Goal: Book appointment/travel/reservation

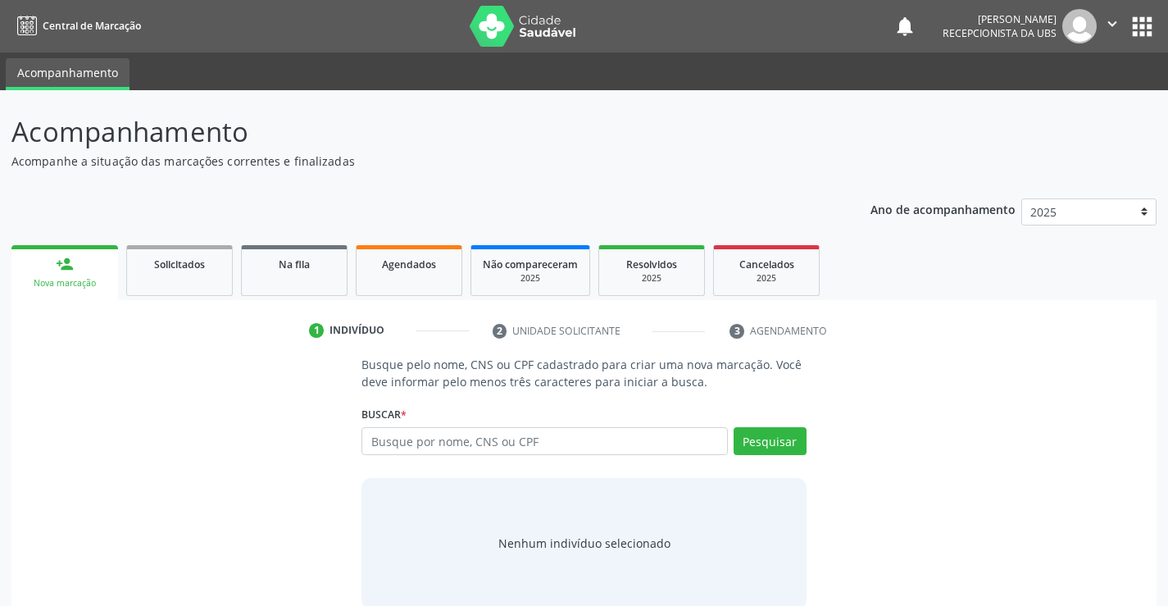
click at [76, 278] on div "Nova marcação" at bounding box center [65, 283] width 84 height 12
click at [396, 443] on input "text" at bounding box center [543, 441] width 365 height 28
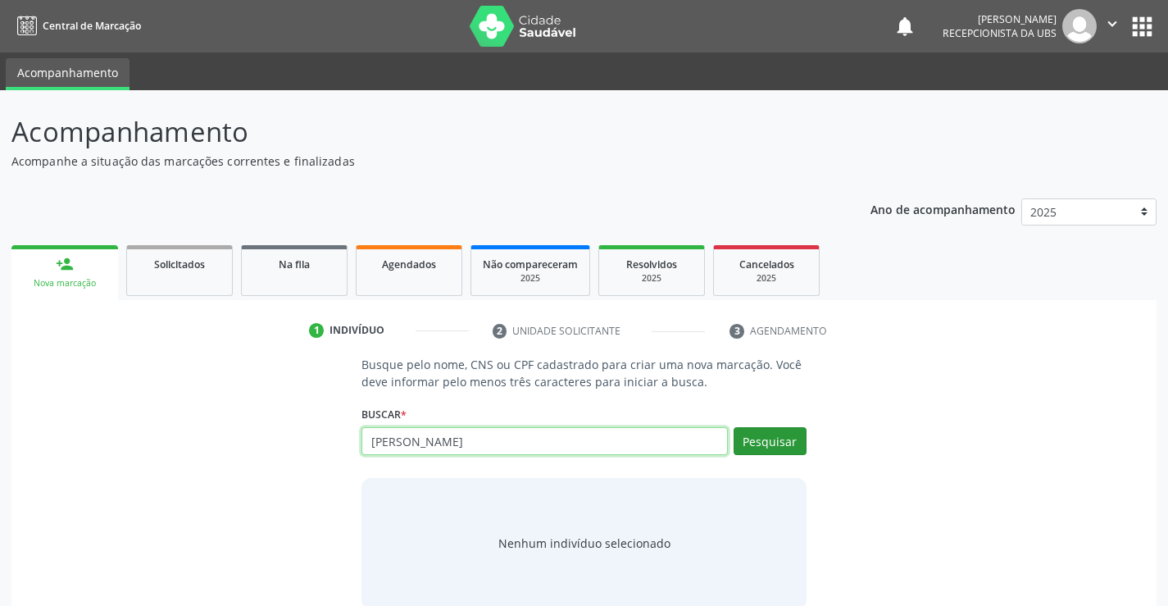
type input "[PERSON_NAME]"
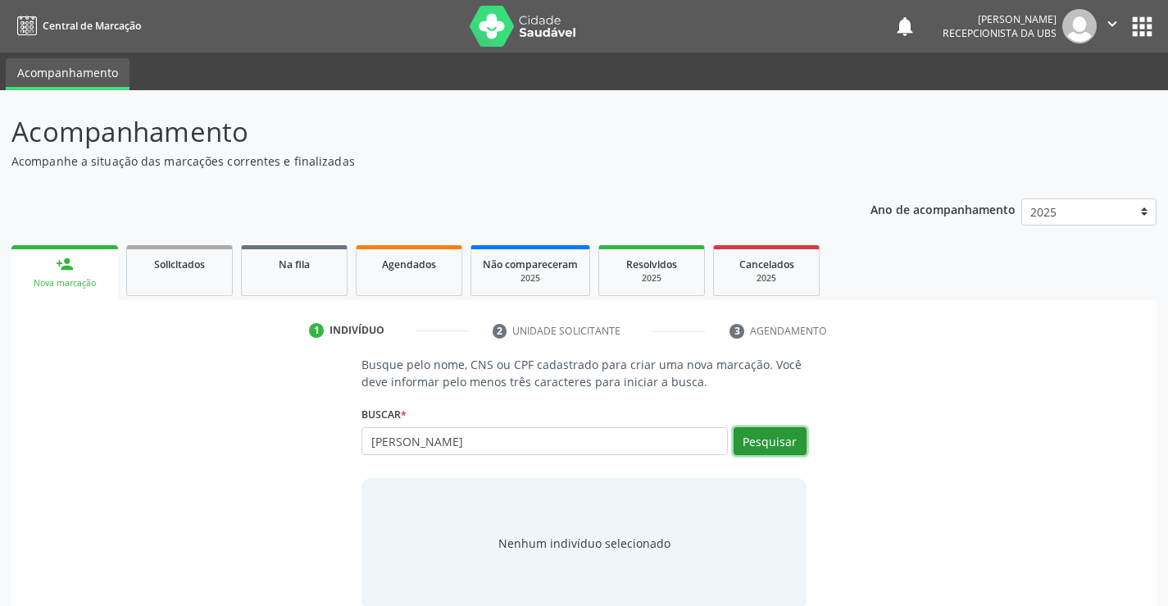
click at [747, 437] on button "Pesquisar" at bounding box center [769, 441] width 73 height 28
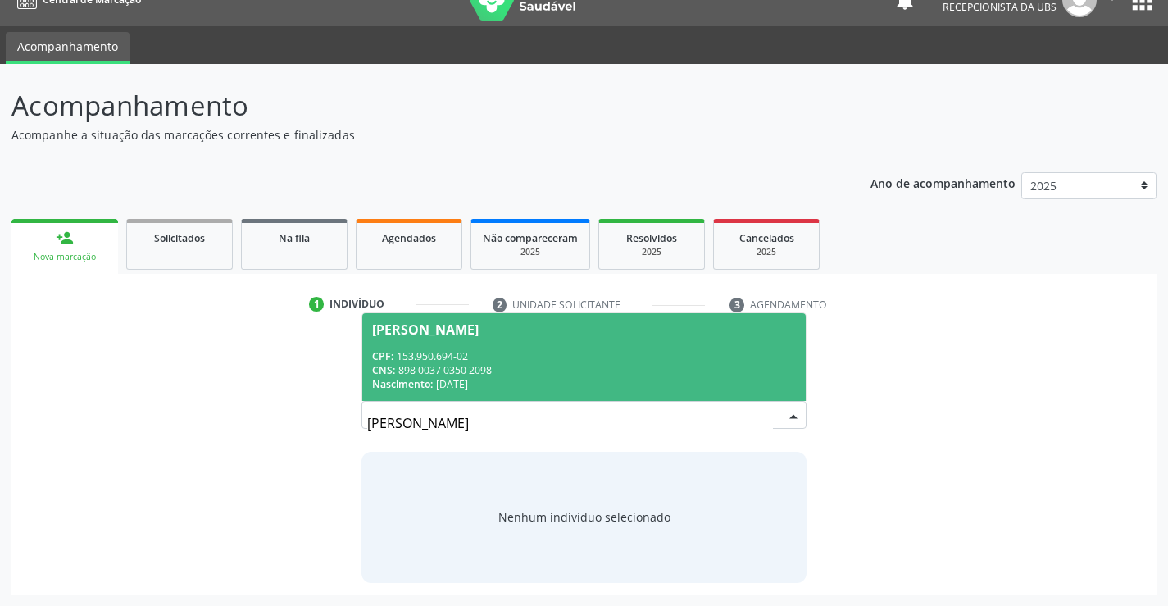
click at [480, 369] on div "CNS: 898 0037 0350 2098" at bounding box center [583, 370] width 423 height 14
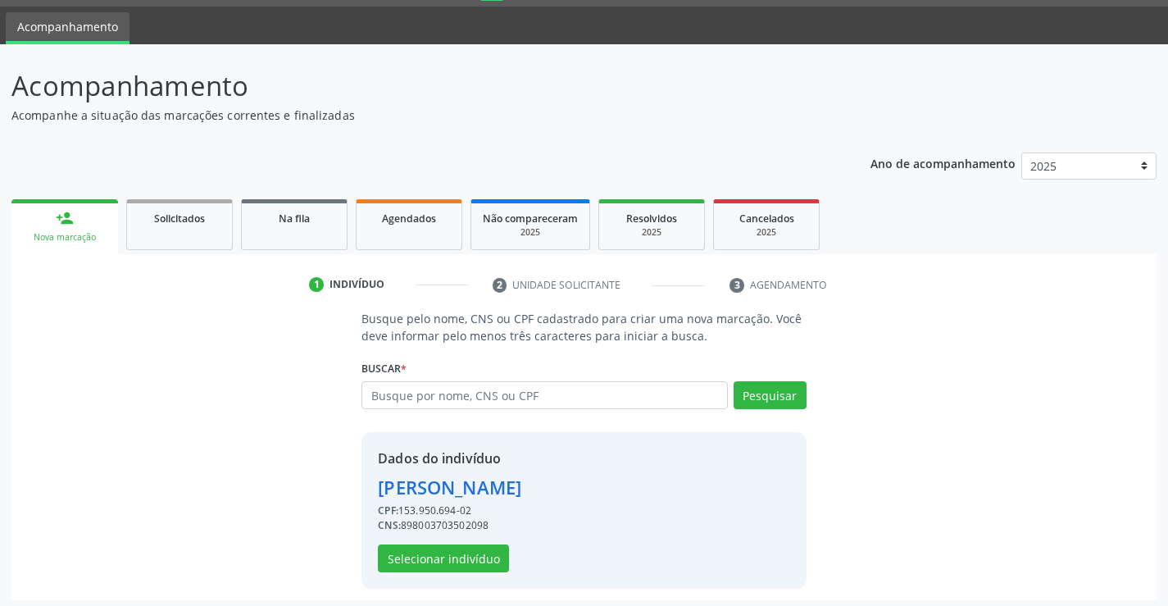
scroll to position [52, 0]
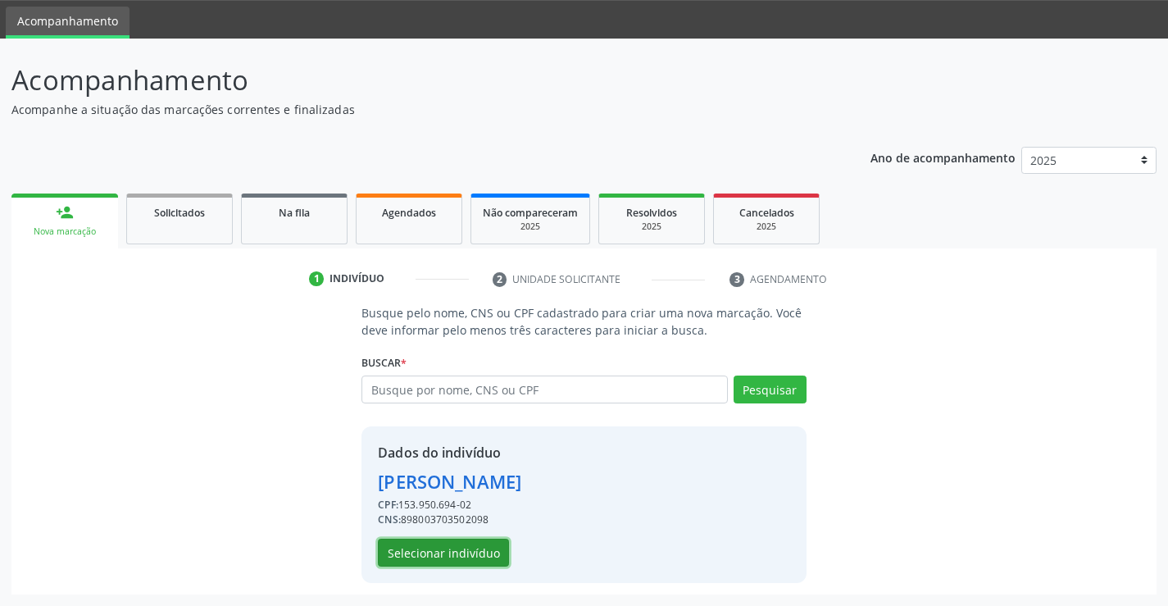
click at [461, 556] on button "Selecionar indivíduo" at bounding box center [443, 552] width 131 height 28
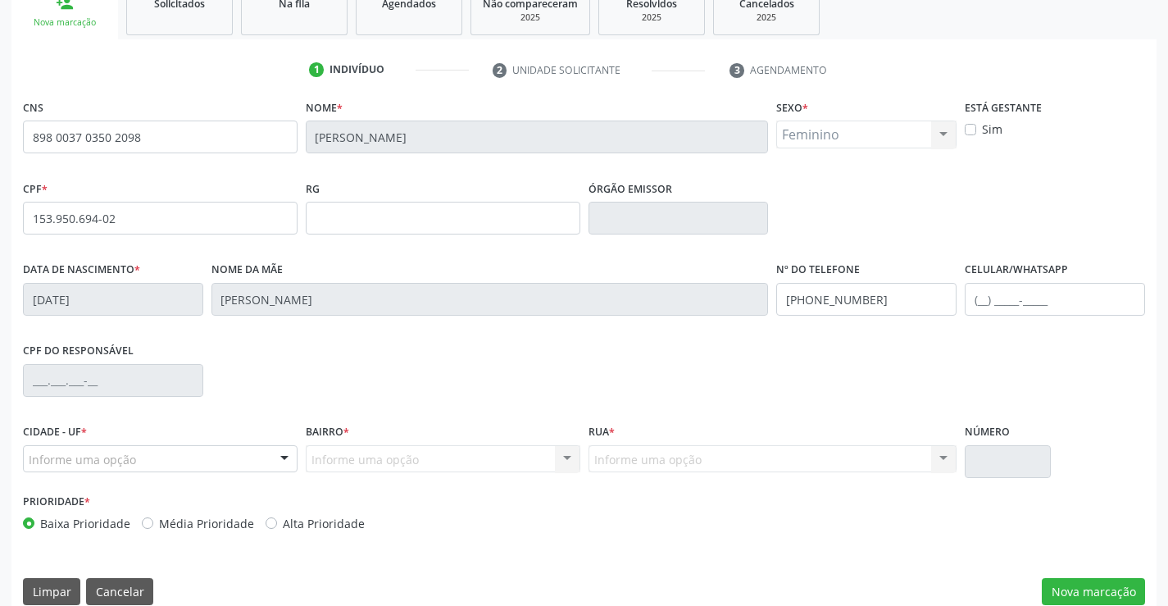
scroll to position [283, 0]
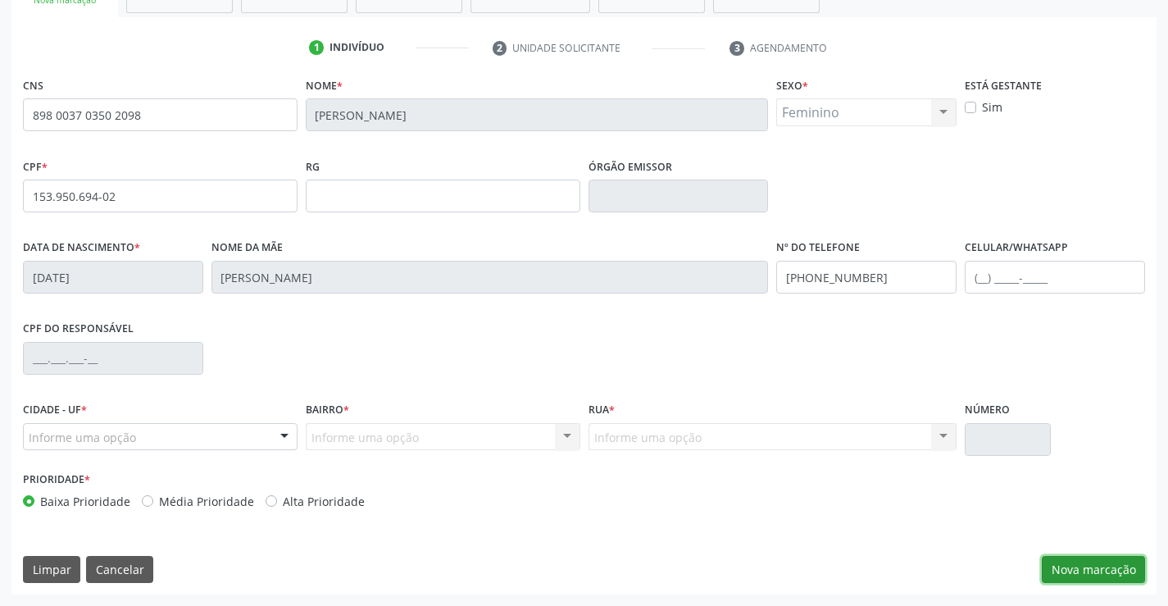
click at [1098, 570] on button "Nova marcação" at bounding box center [1093, 570] width 103 height 28
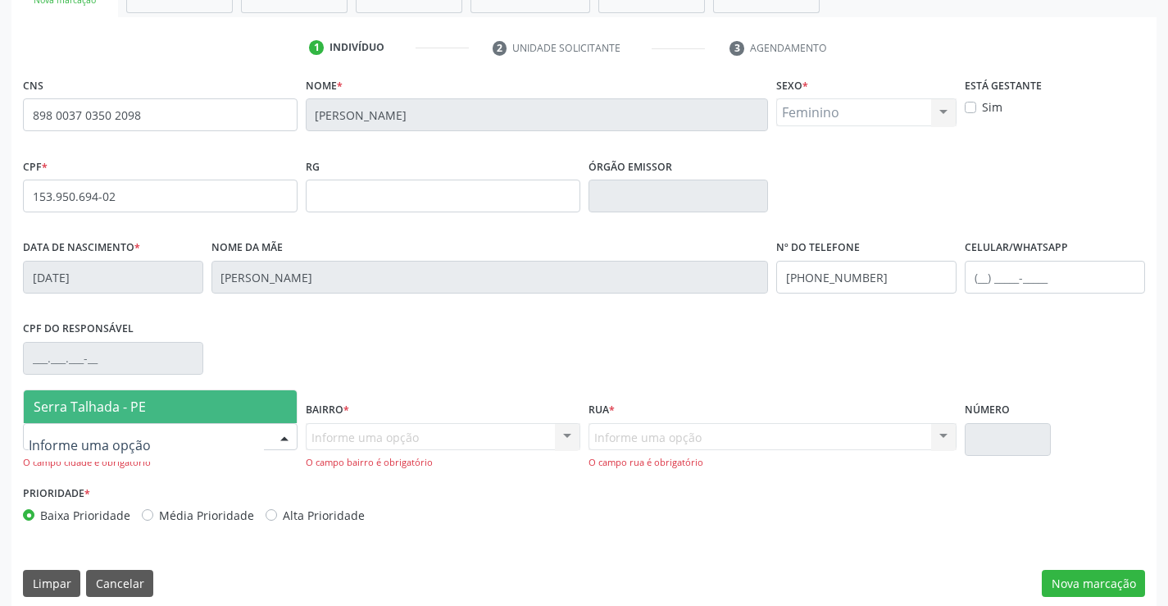
click at [162, 436] on div at bounding box center [160, 437] width 275 height 28
click at [164, 409] on span "Serra Talhada - PE" at bounding box center [160, 406] width 273 height 33
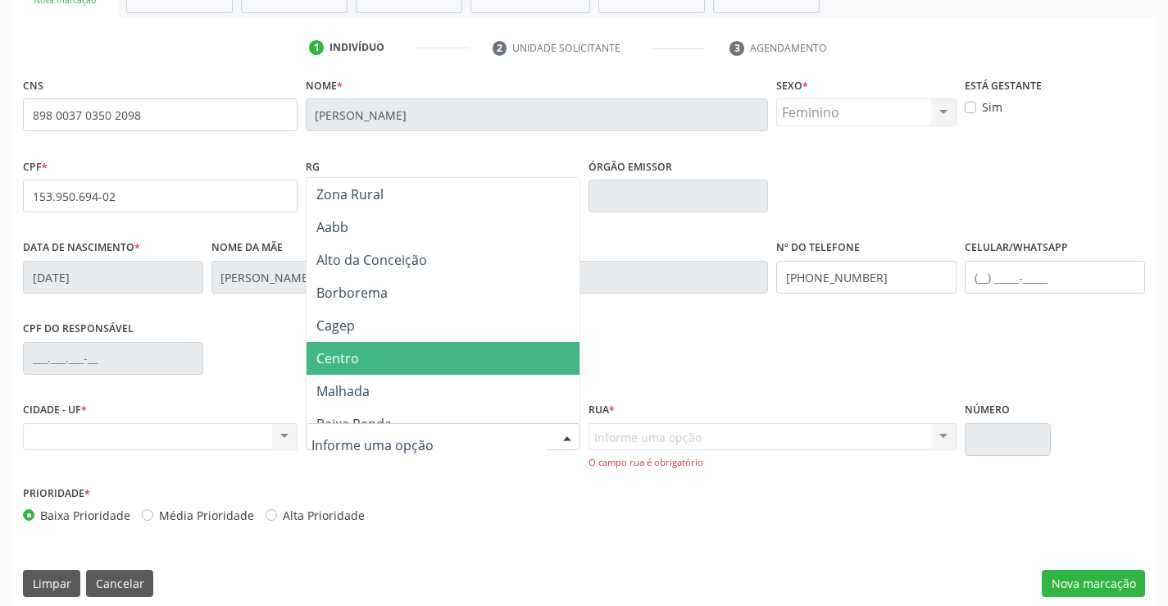
click at [347, 361] on span "Centro" at bounding box center [337, 358] width 43 height 18
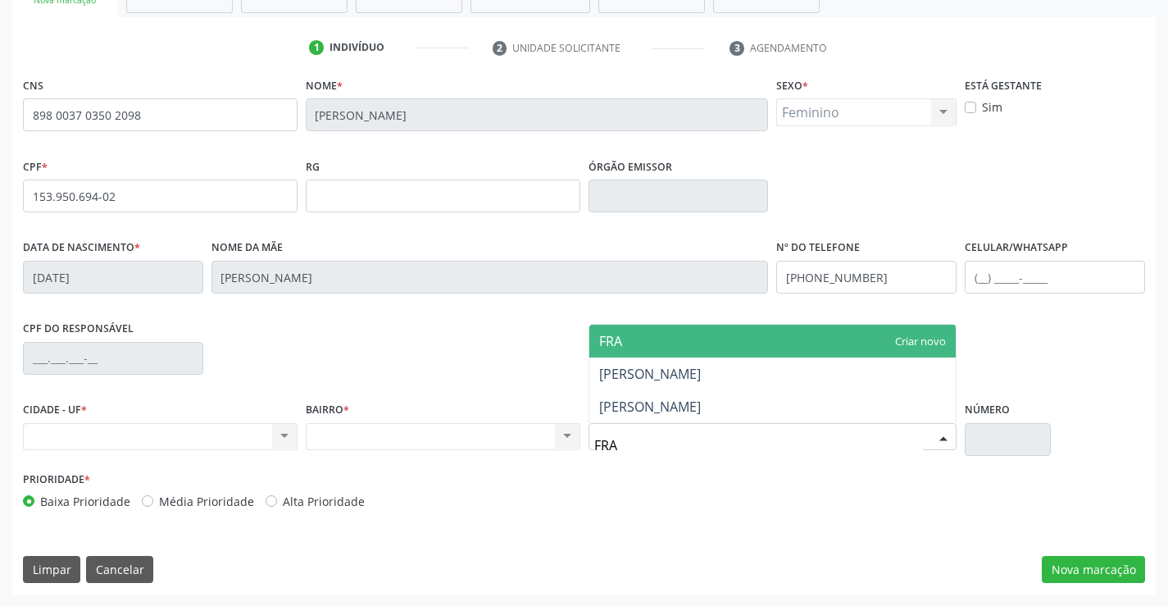
type input "FRAN"
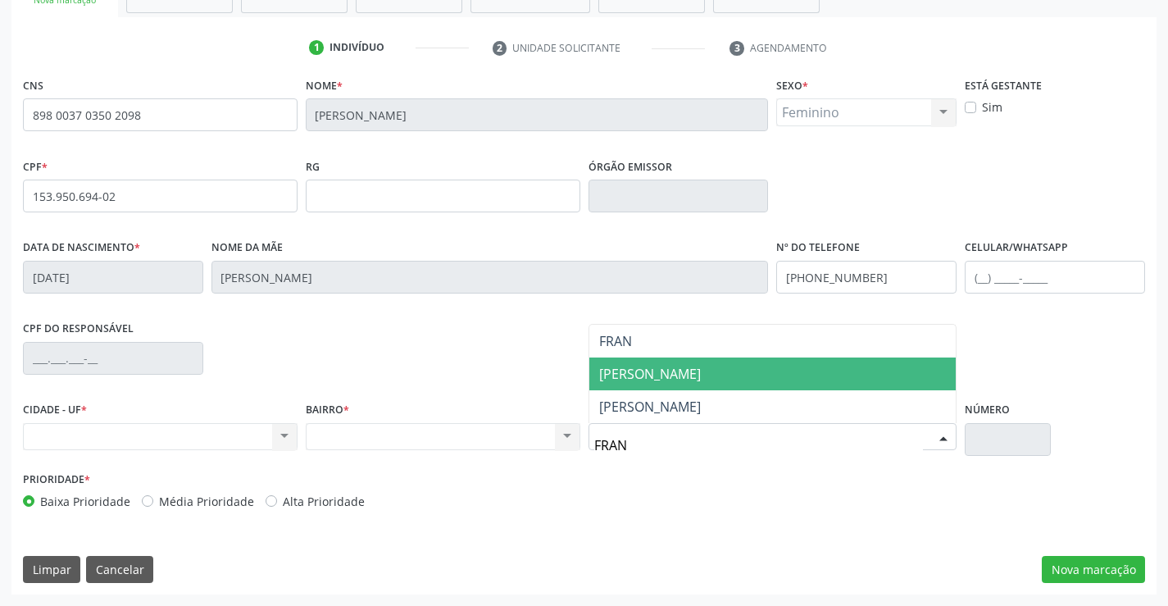
click at [701, 365] on span "[PERSON_NAME]" at bounding box center [650, 374] width 102 height 18
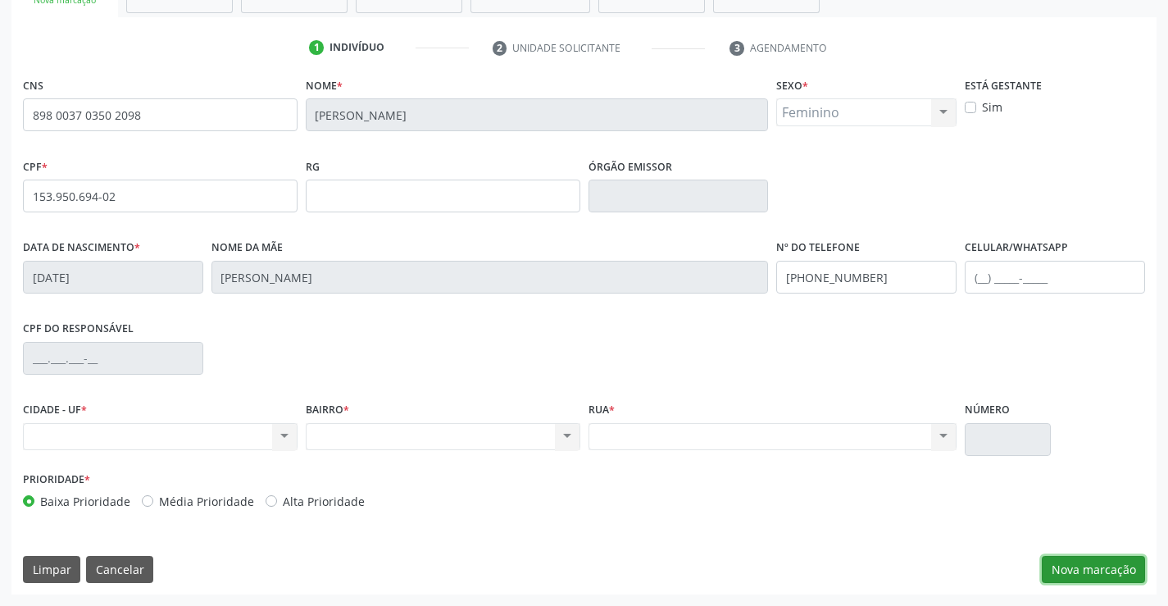
click at [1110, 571] on button "Nova marcação" at bounding box center [1093, 570] width 103 height 28
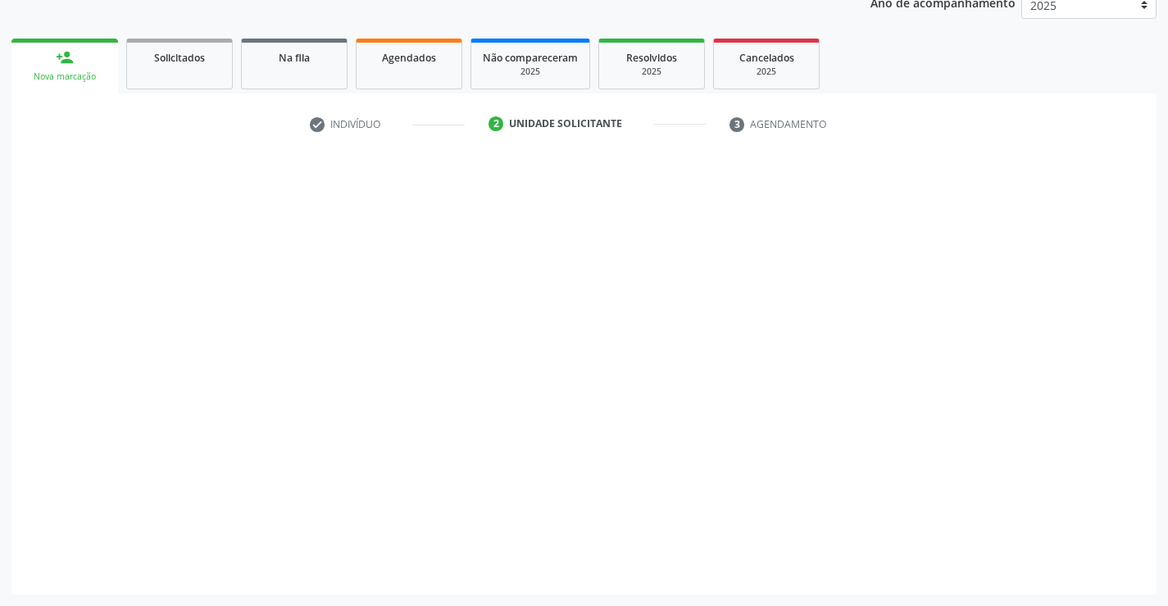
scroll to position [207, 0]
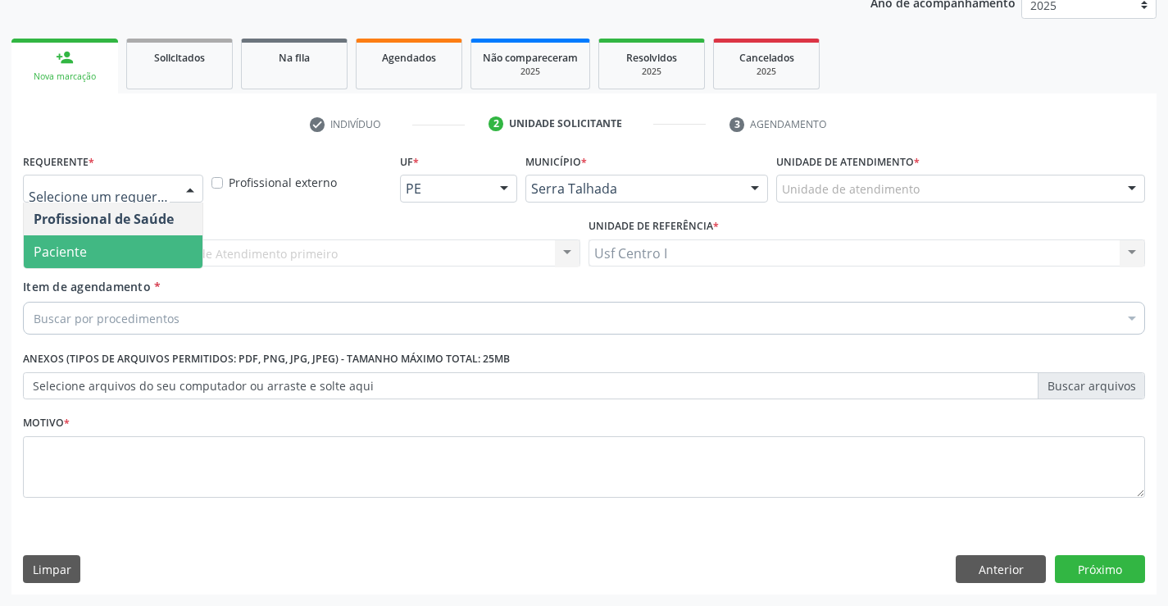
click at [103, 261] on span "Paciente" at bounding box center [113, 251] width 179 height 33
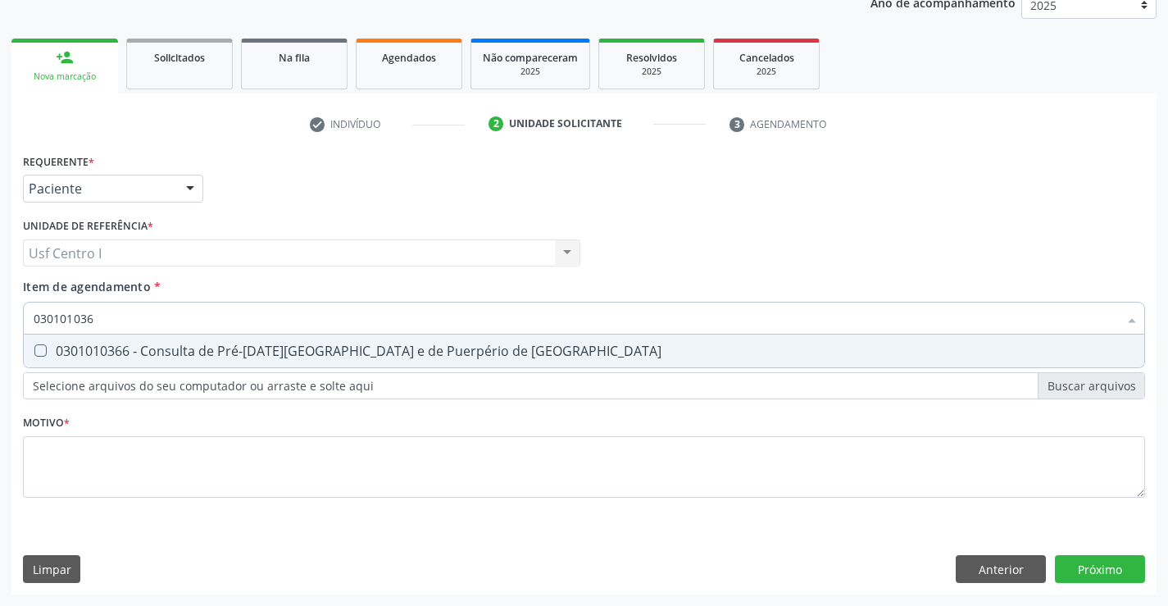
type input "0301010366"
click at [43, 355] on Risco at bounding box center [40, 350] width 12 height 12
click at [34, 355] on Risco "checkbox" at bounding box center [29, 350] width 11 height 11
checkbox Risco "true"
click at [41, 457] on div "Requerente * Paciente Profissional de Saúde Paciente Nenhum resultado encontrad…" at bounding box center [584, 334] width 1122 height 371
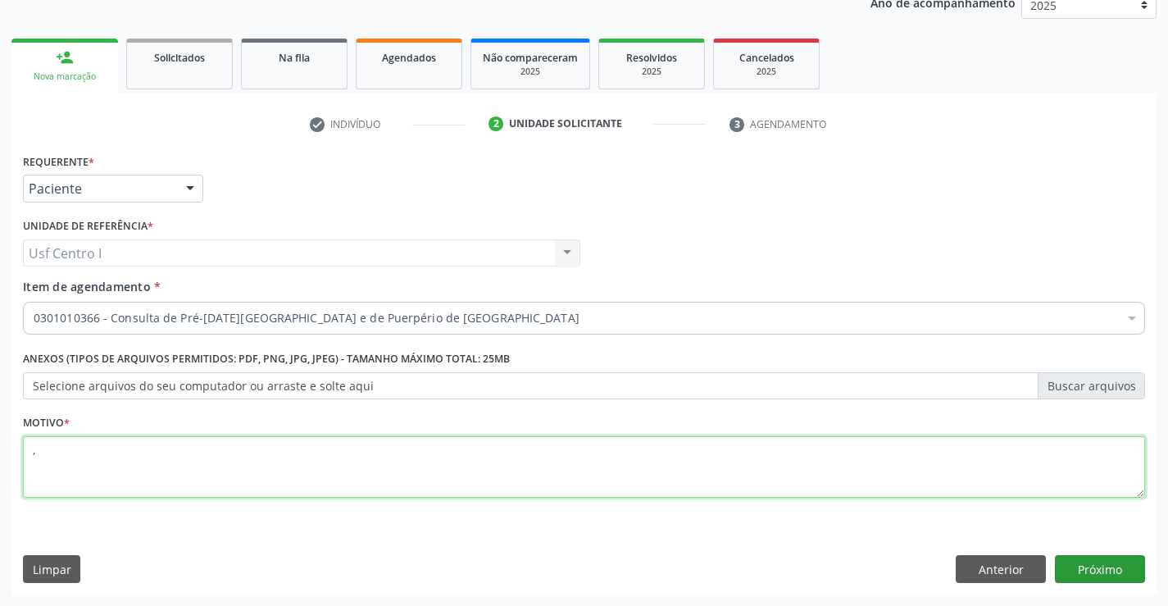
type textarea ","
click at [1111, 570] on button "Próximo" at bounding box center [1100, 569] width 90 height 28
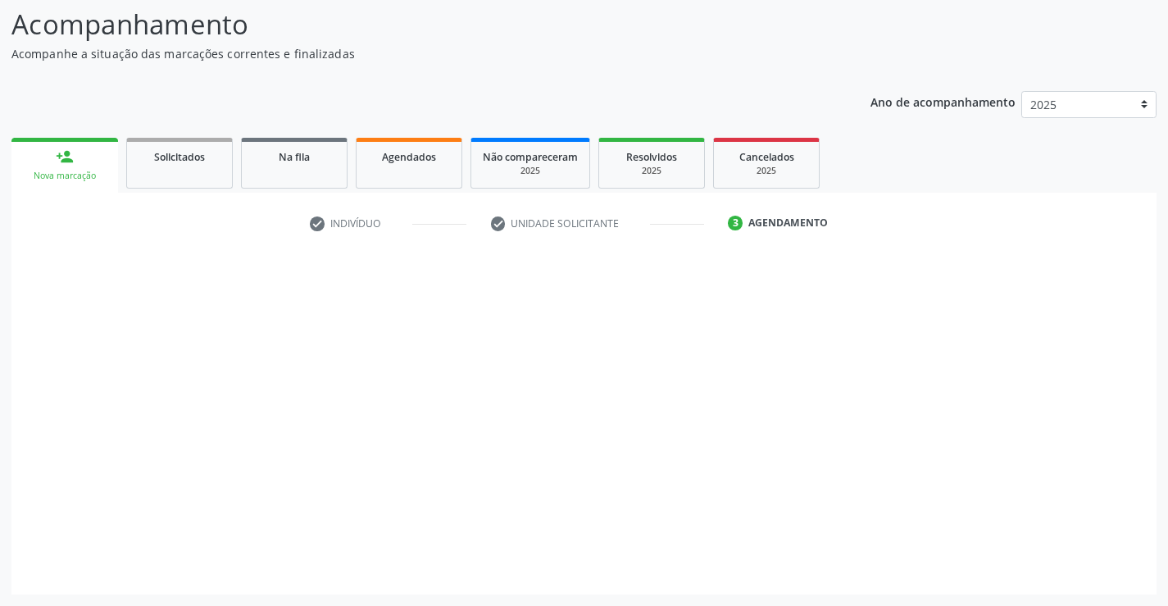
scroll to position [107, 0]
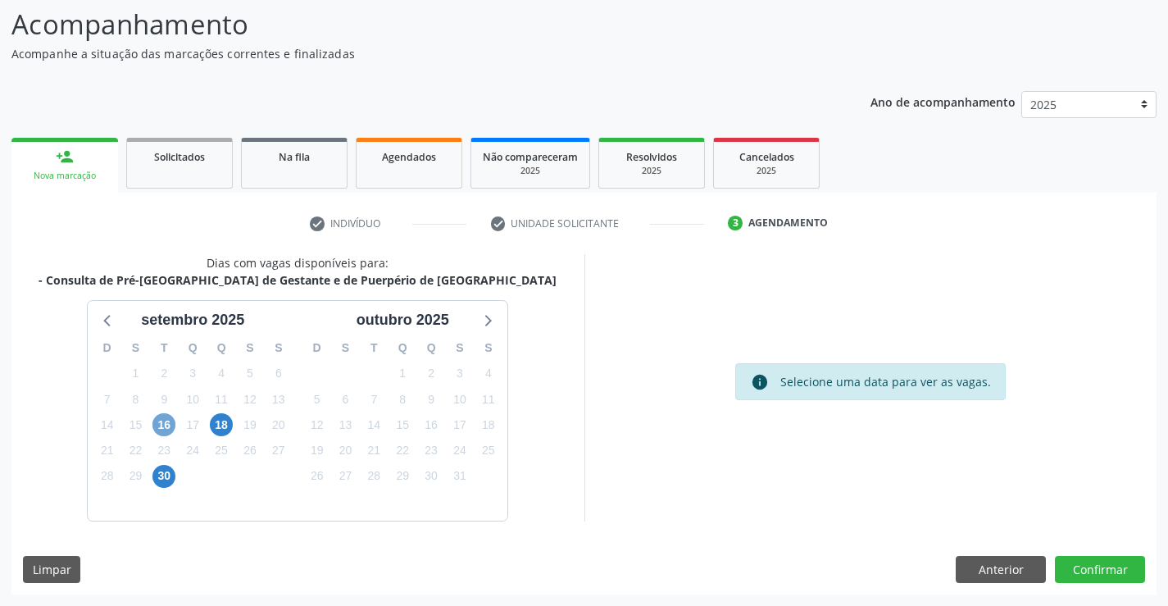
click at [164, 424] on span "16" at bounding box center [163, 424] width 23 height 23
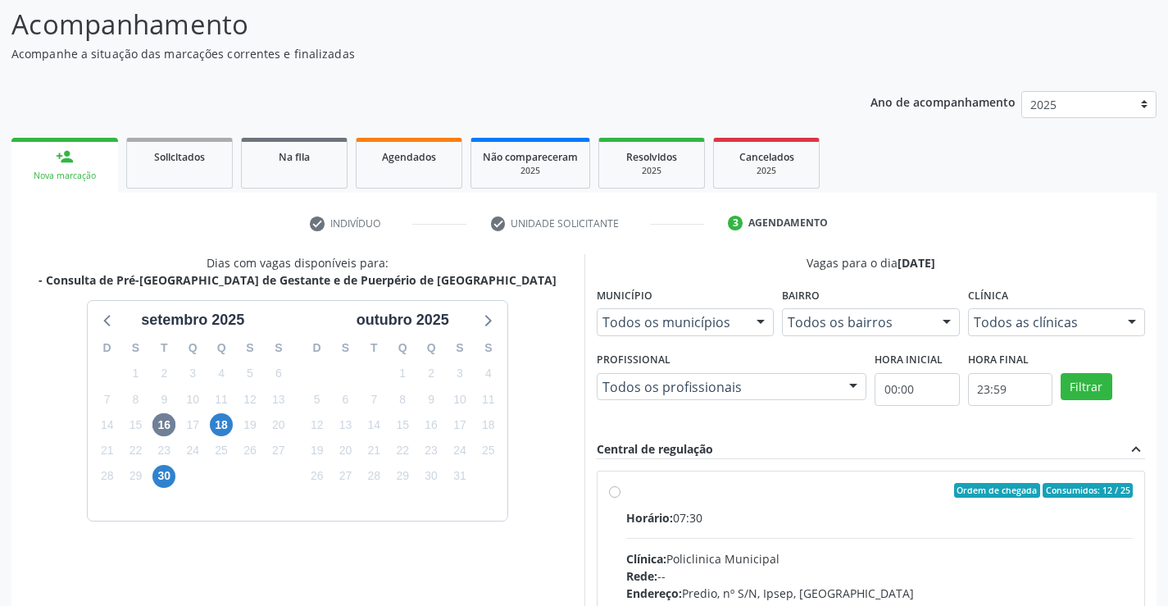
click at [626, 492] on label "Ordem de chegada Consumidos: 12 / 25 Horário: 07:30 Clínica: Policlinica Munici…" at bounding box center [879, 609] width 507 height 252
click at [613, 492] on input "Ordem de chegada Consumidos: 12 / 25 Horário: 07:30 Clínica: Policlinica Munici…" at bounding box center [614, 490] width 11 height 15
radio input "true"
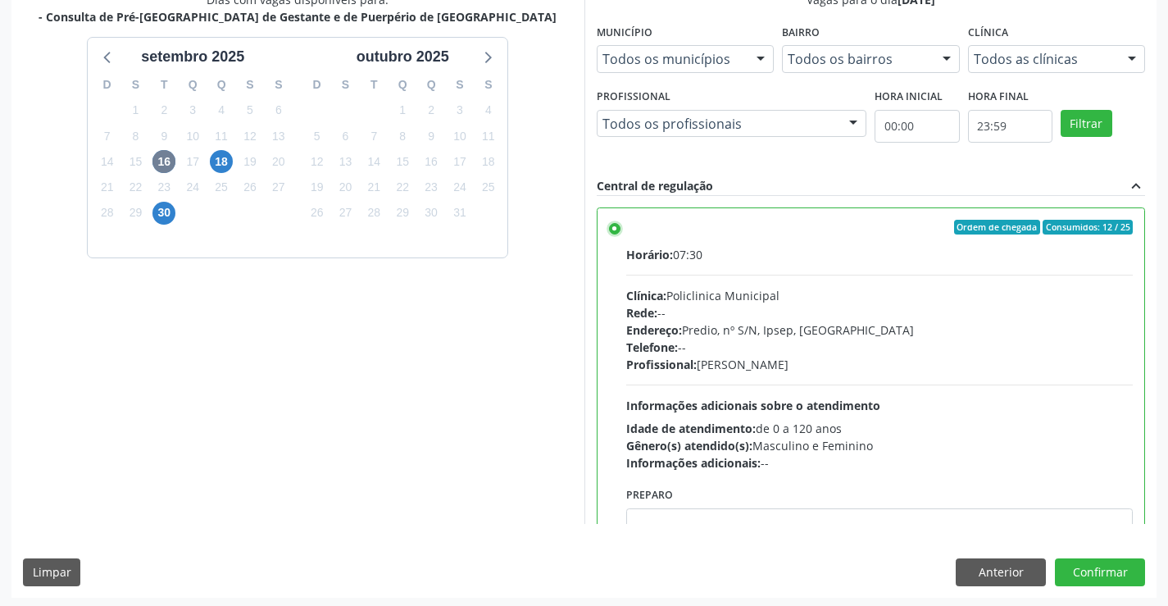
scroll to position [374, 0]
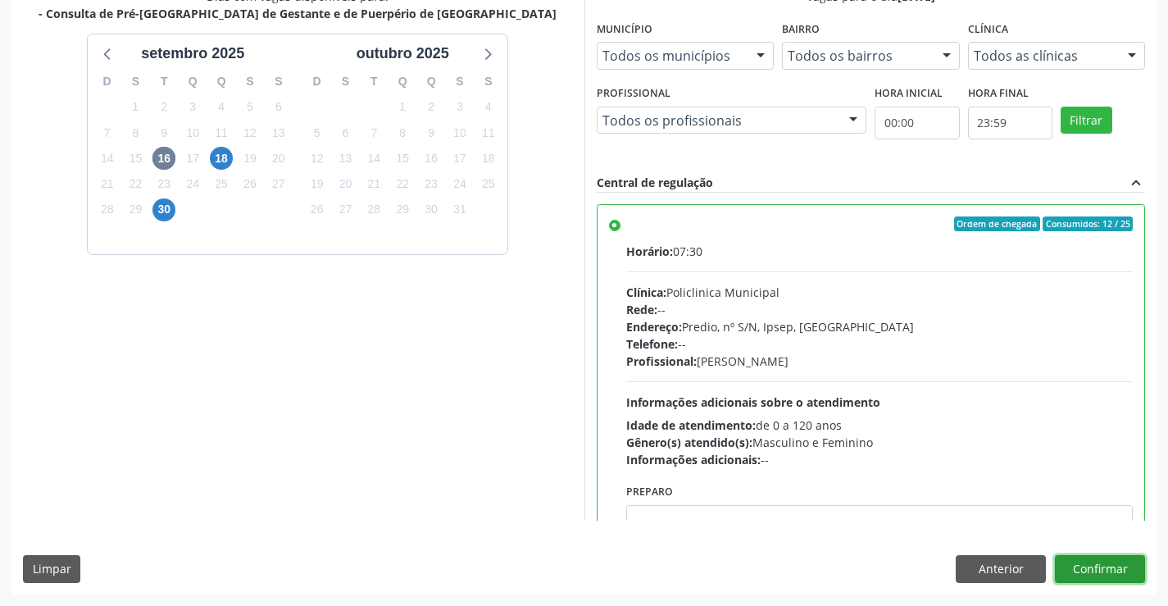
click at [1102, 563] on button "Confirmar" at bounding box center [1100, 569] width 90 height 28
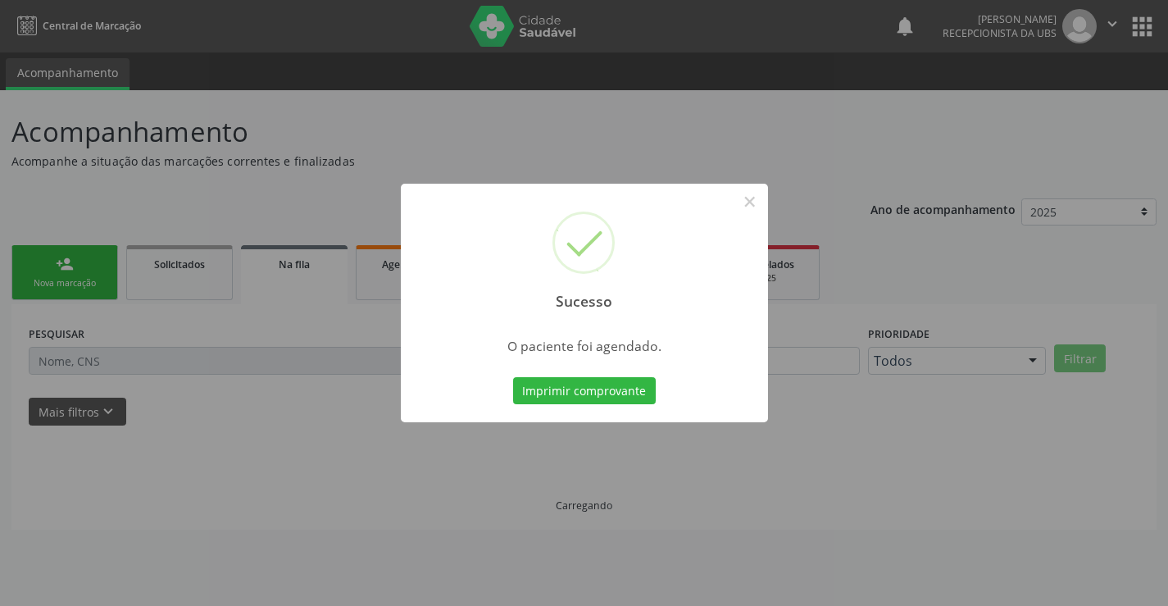
scroll to position [0, 0]
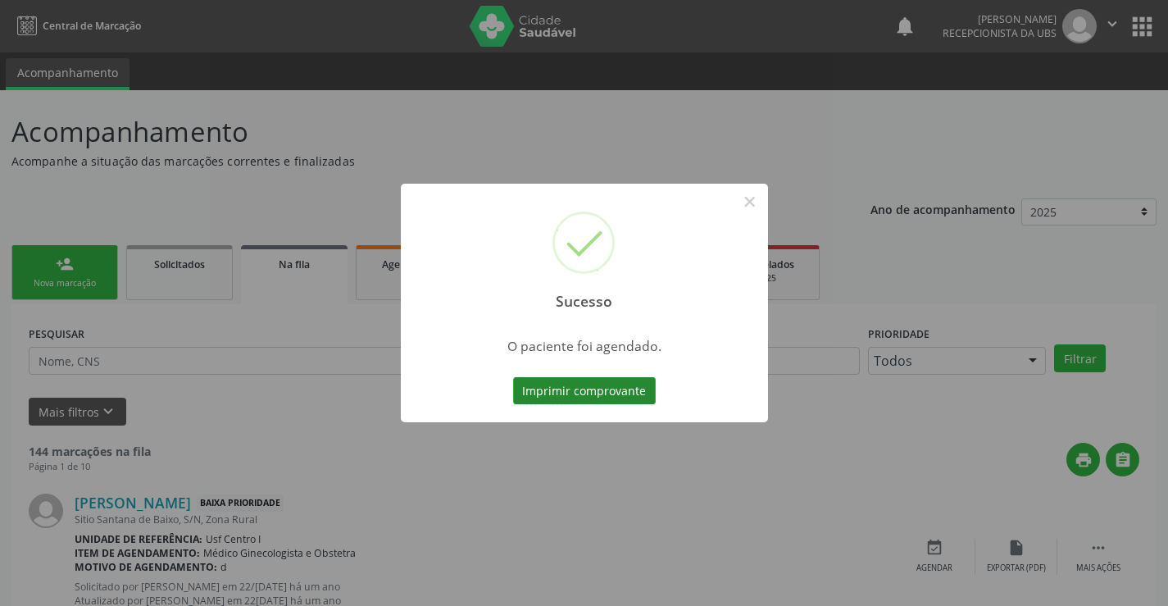
click at [580, 394] on button "Imprimir comprovante" at bounding box center [584, 391] width 143 height 28
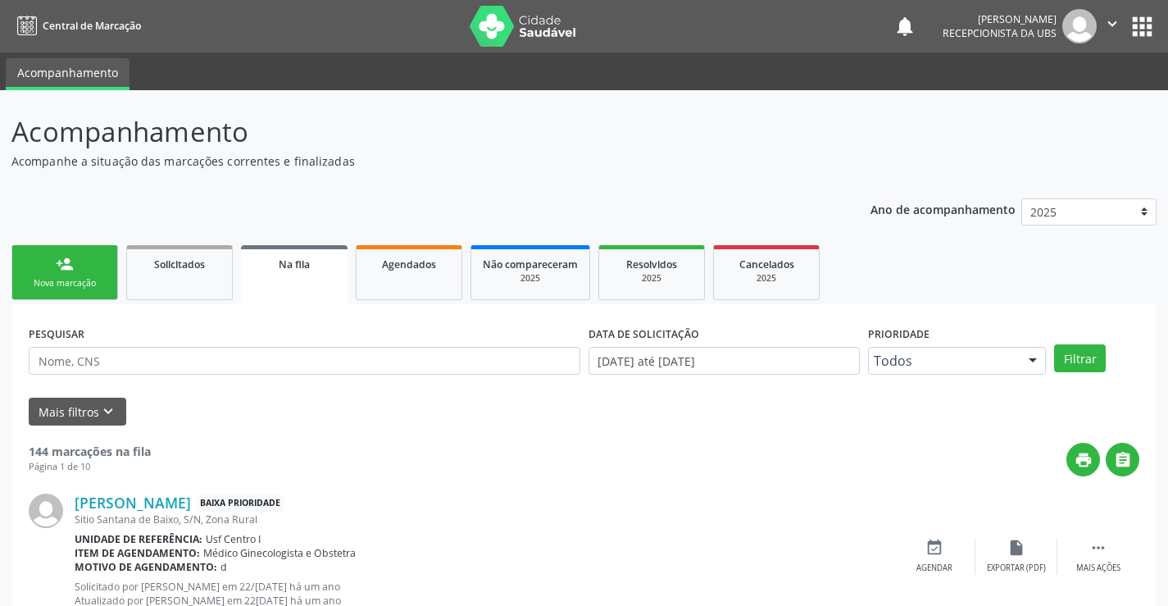
click at [78, 282] on div "Nova marcação" at bounding box center [65, 283] width 82 height 12
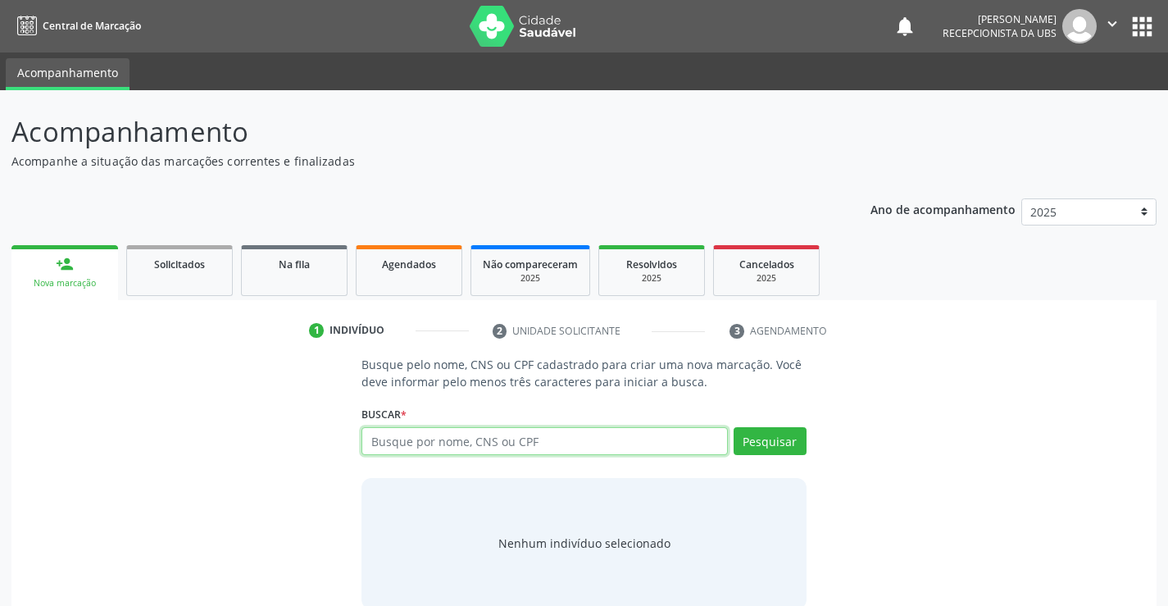
click at [396, 440] on input "text" at bounding box center [543, 441] width 365 height 28
type input "[PERSON_NAME]"
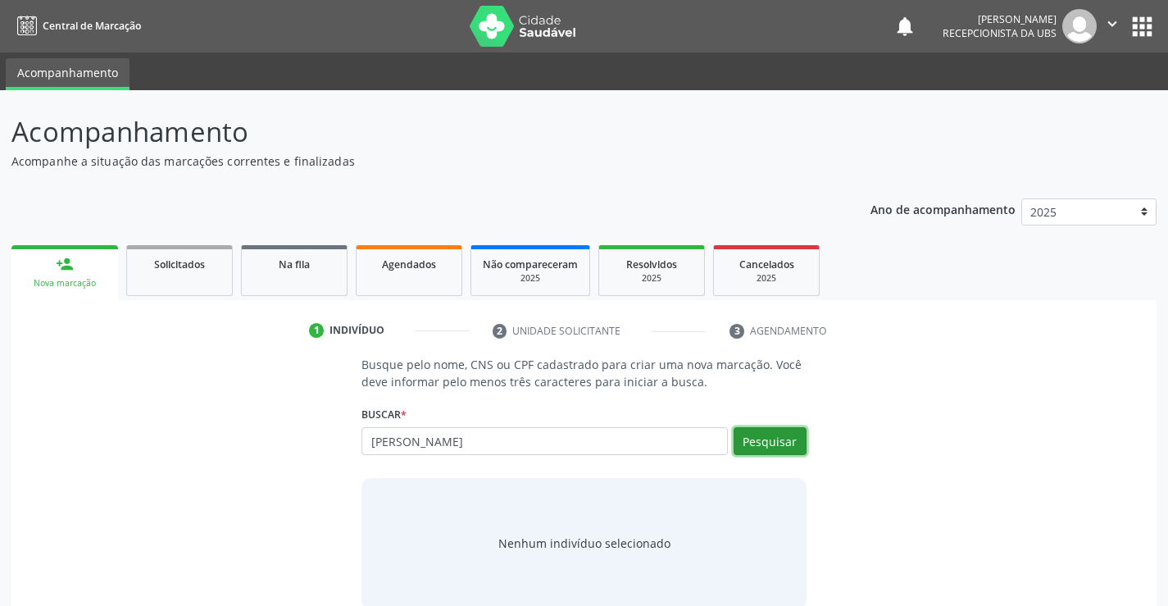
click at [755, 442] on button "Pesquisar" at bounding box center [769, 441] width 73 height 28
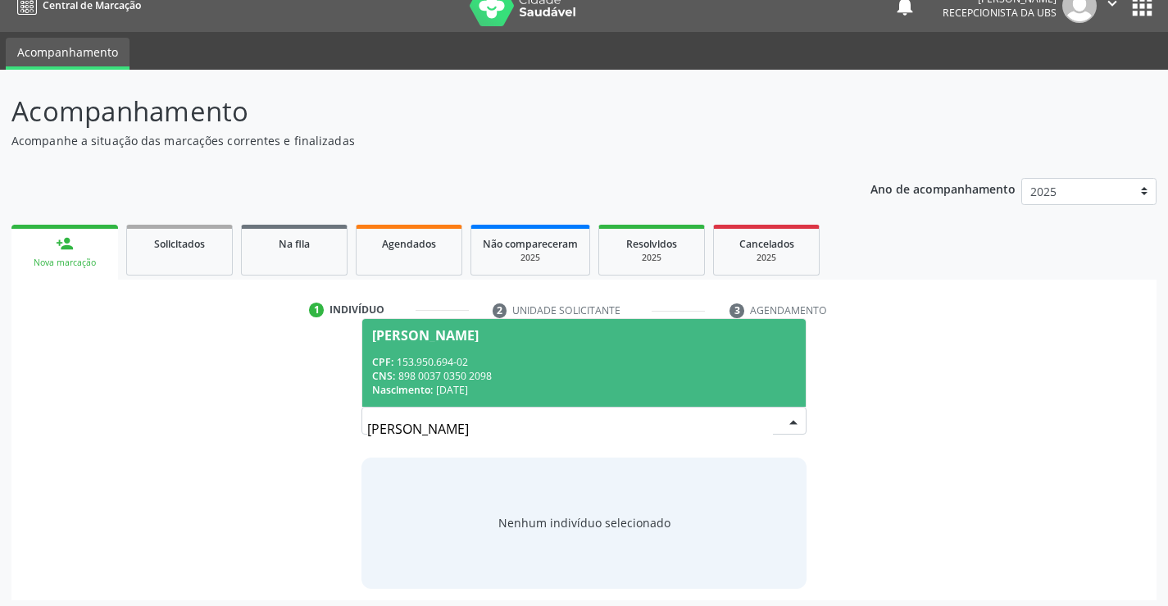
scroll to position [26, 0]
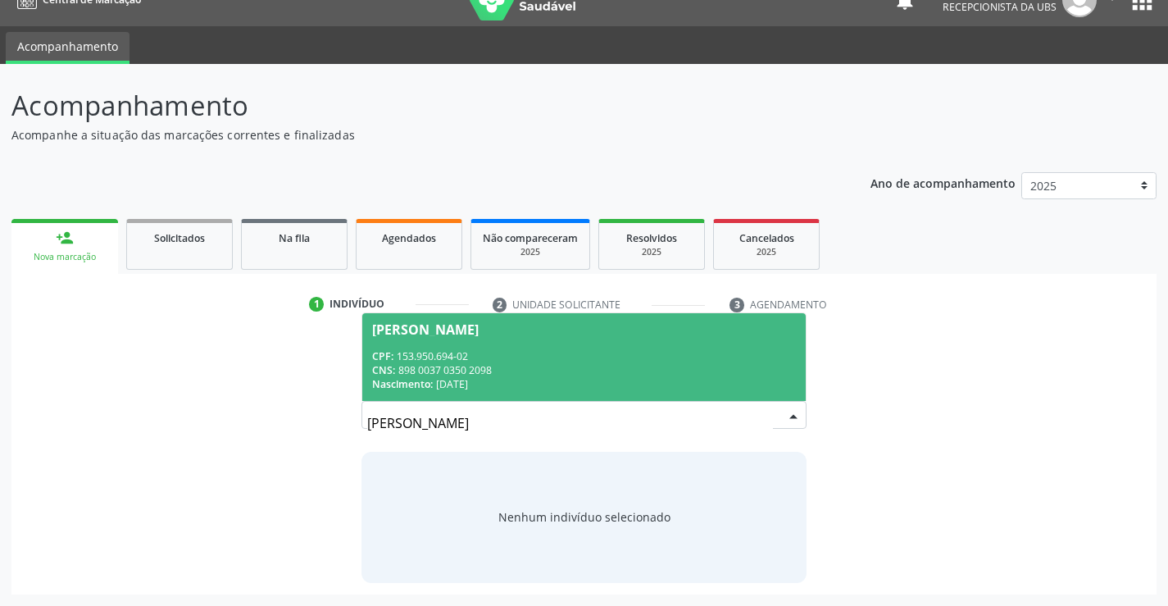
click at [462, 343] on span "[PERSON_NAME] CPF: 153.950.694-02 CNS: 898 0037 0350 2098 Nascimento: 21[DATE]" at bounding box center [583, 357] width 443 height 88
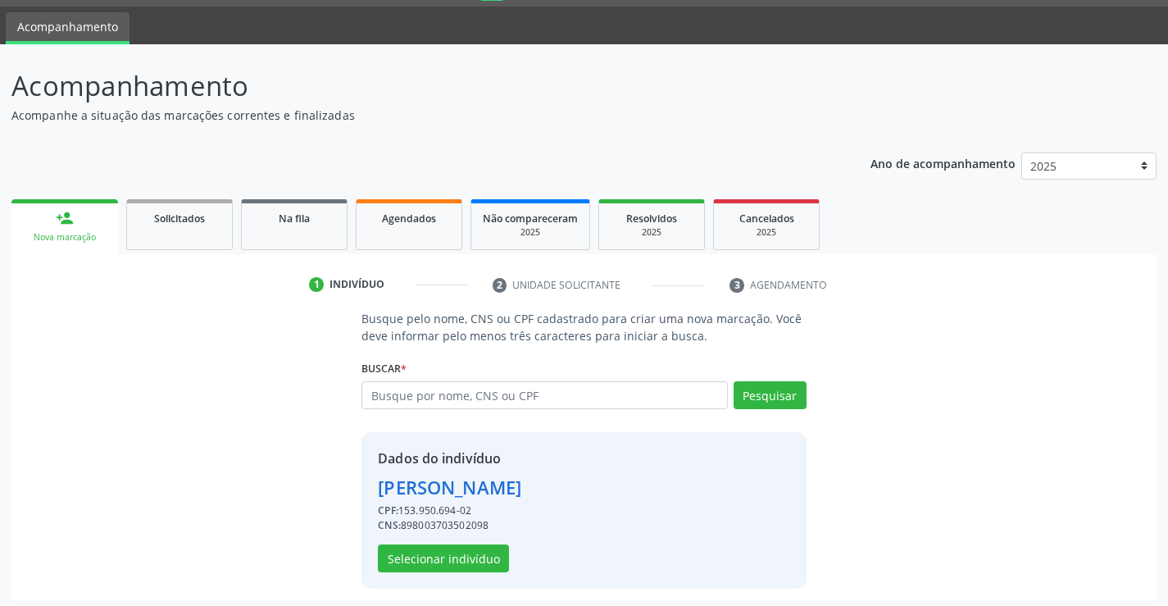
scroll to position [52, 0]
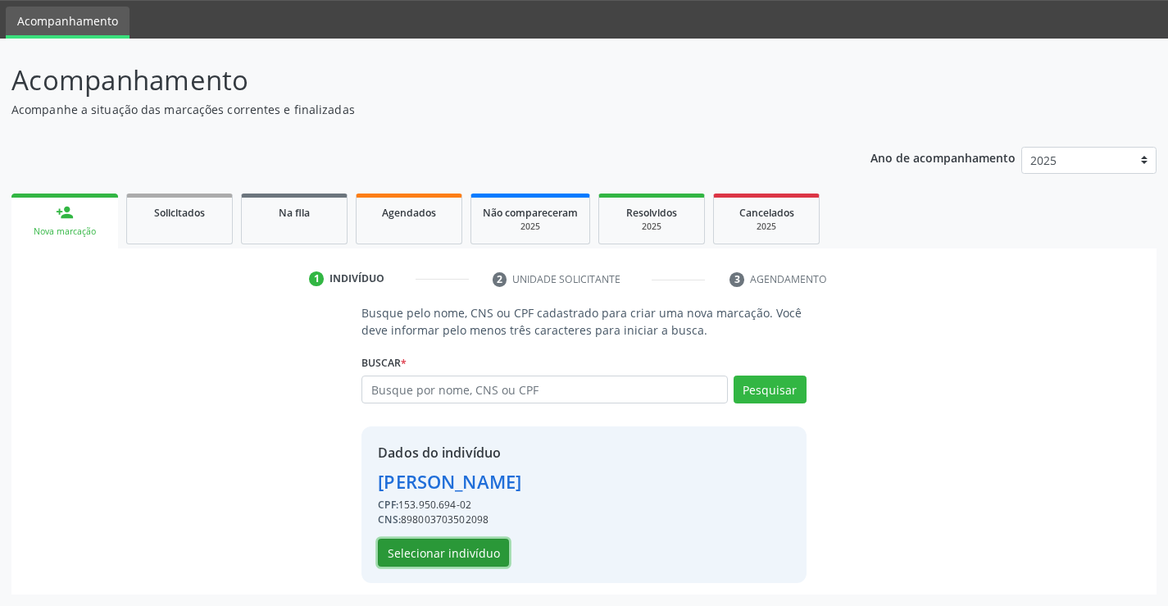
click at [448, 556] on button "Selecionar indivíduo" at bounding box center [443, 552] width 131 height 28
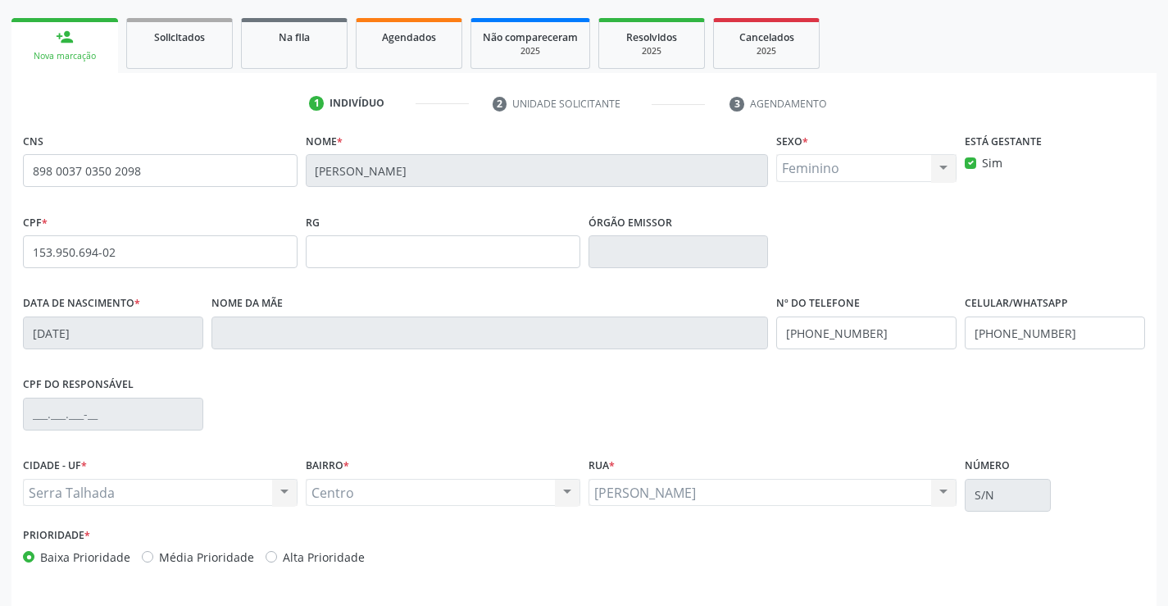
scroll to position [283, 0]
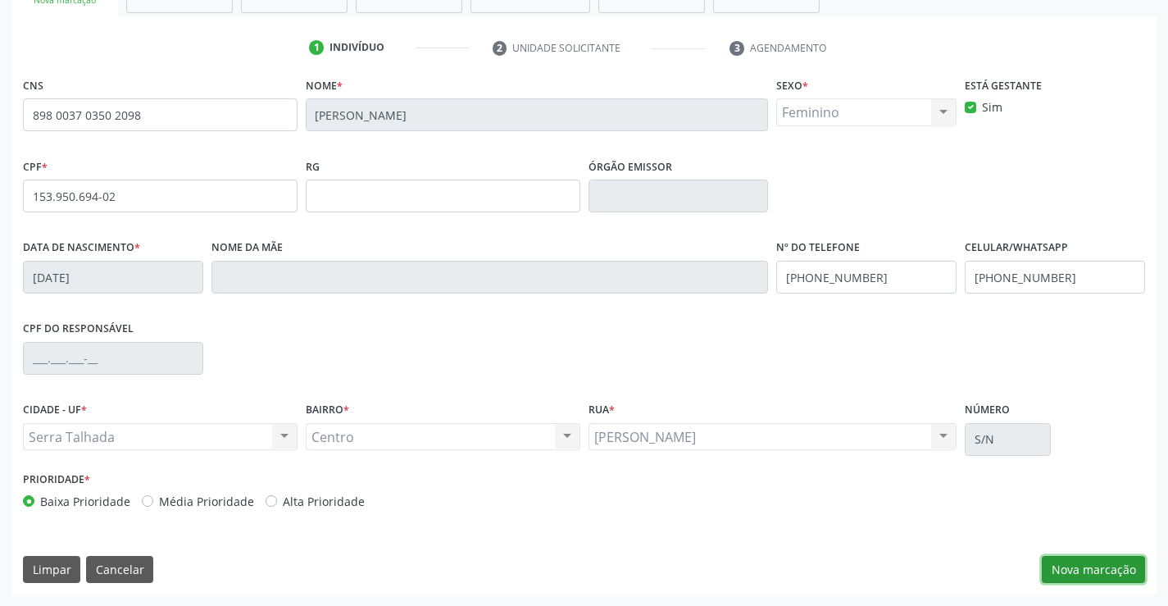
click at [1083, 570] on button "Nova marcação" at bounding box center [1093, 570] width 103 height 28
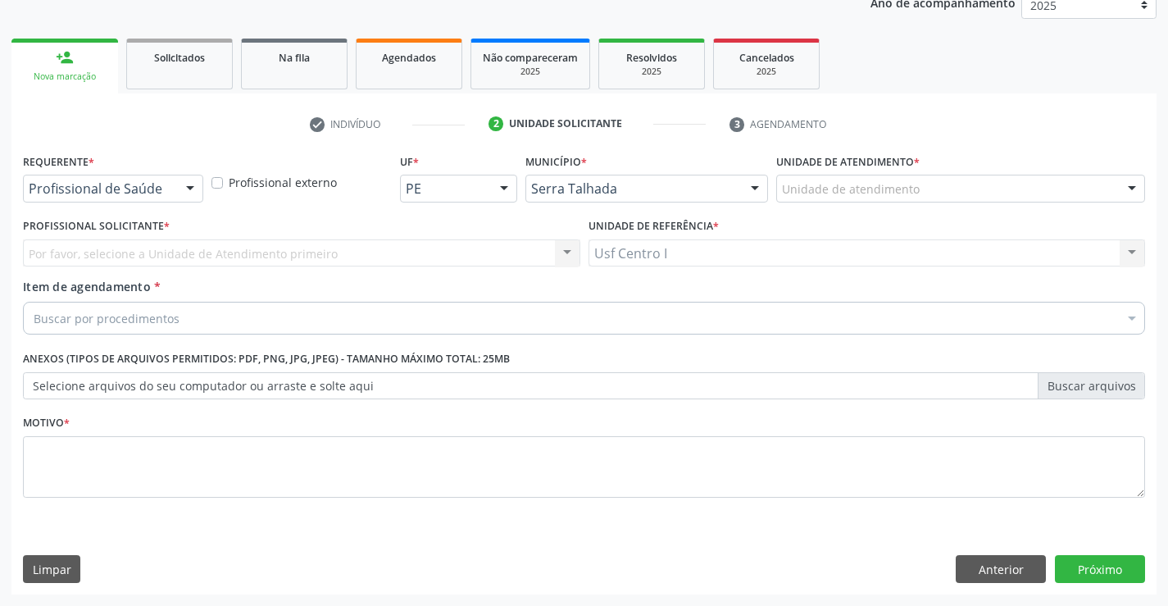
scroll to position [207, 0]
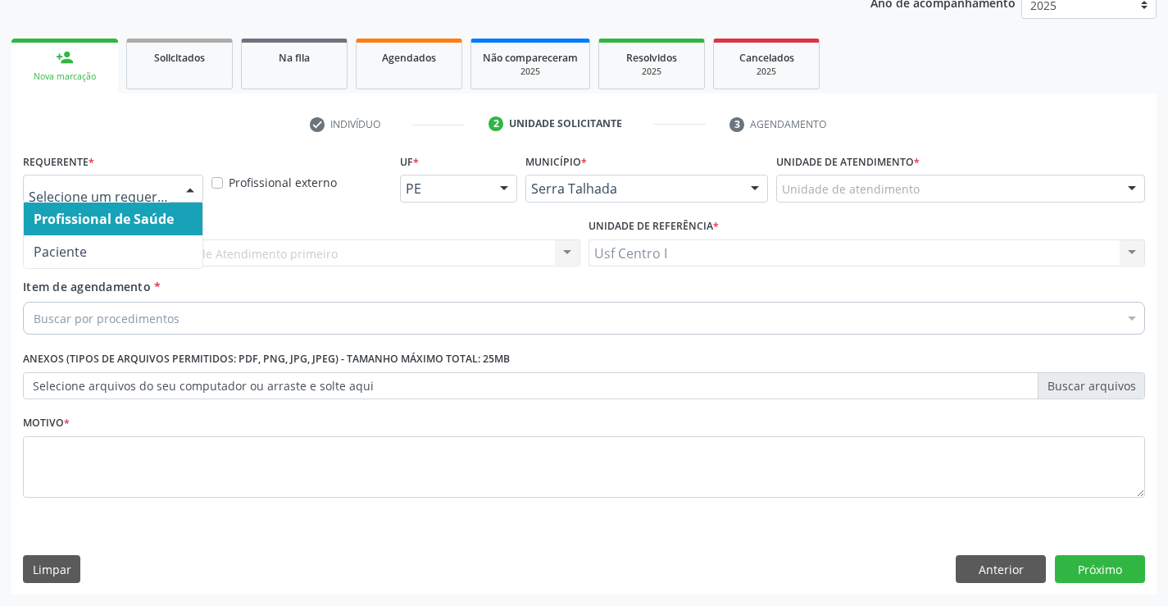
click at [193, 189] on div at bounding box center [190, 189] width 25 height 28
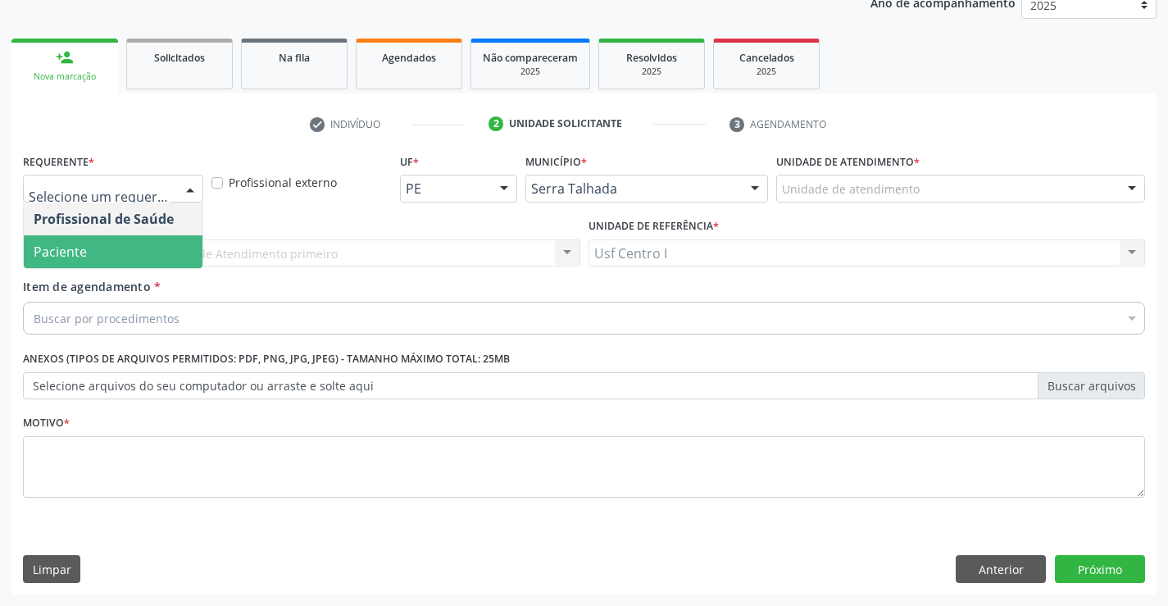
click at [98, 252] on span "Paciente" at bounding box center [113, 251] width 179 height 33
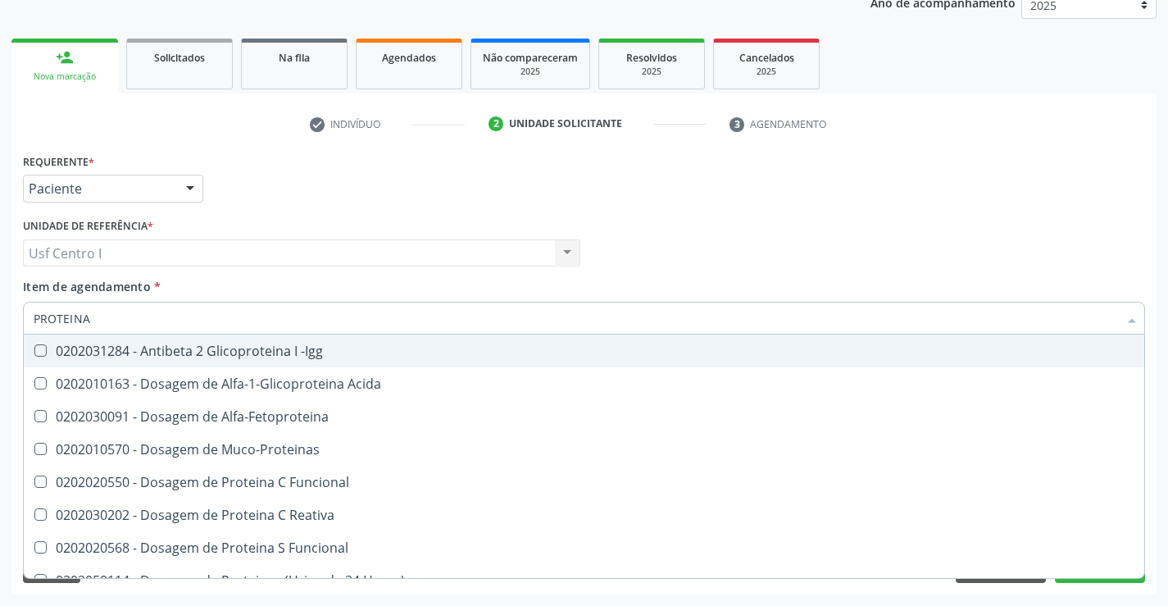
type input "PROTEINA"
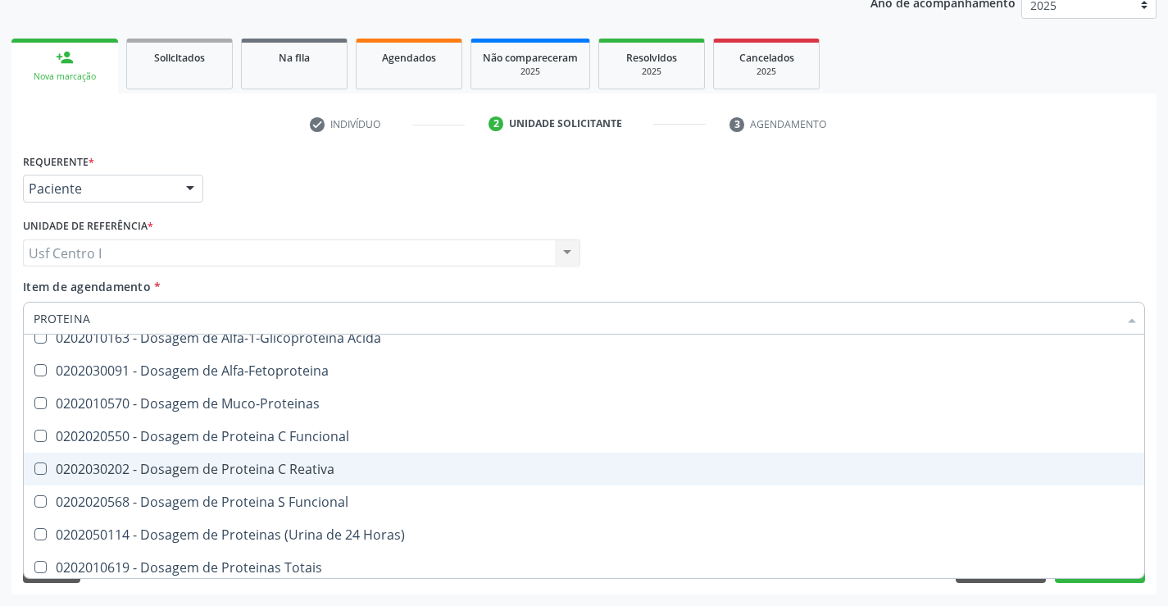
scroll to position [82, 0]
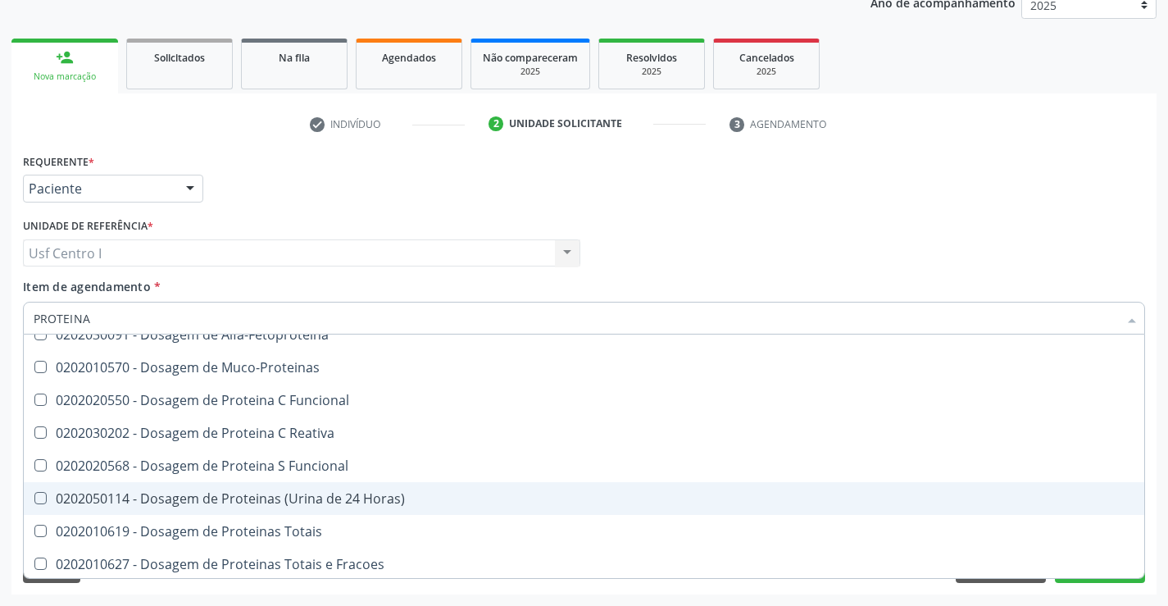
click at [43, 498] on Horas\) at bounding box center [40, 498] width 12 height 12
click at [34, 498] on Horas\) "checkbox" at bounding box center [29, 498] width 11 height 11
checkbox Horas\) "true"
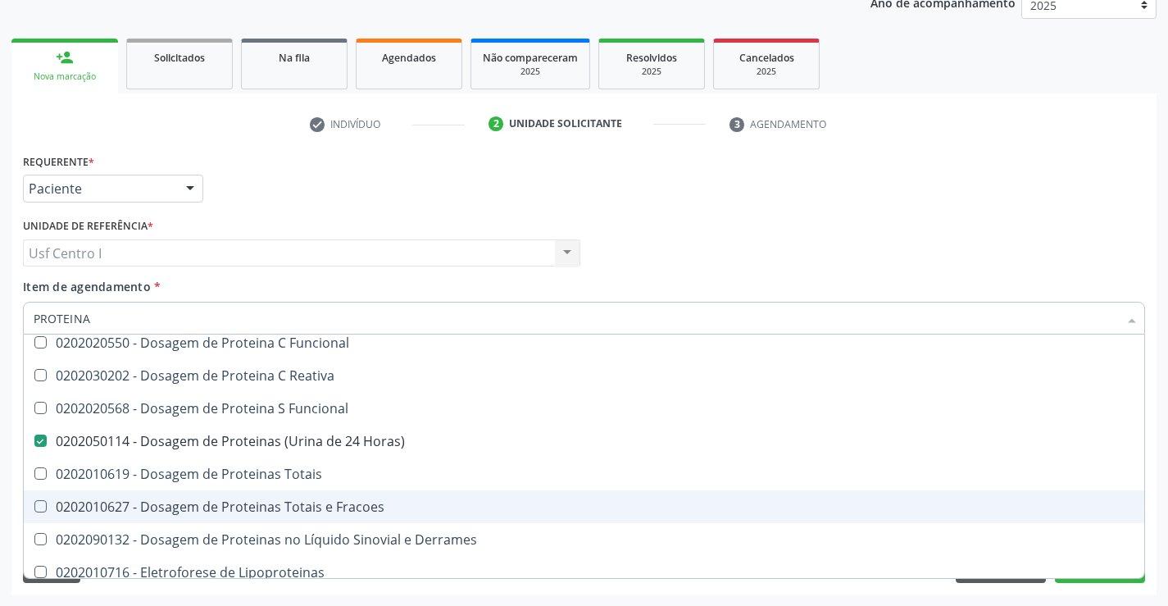
scroll to position [314, 0]
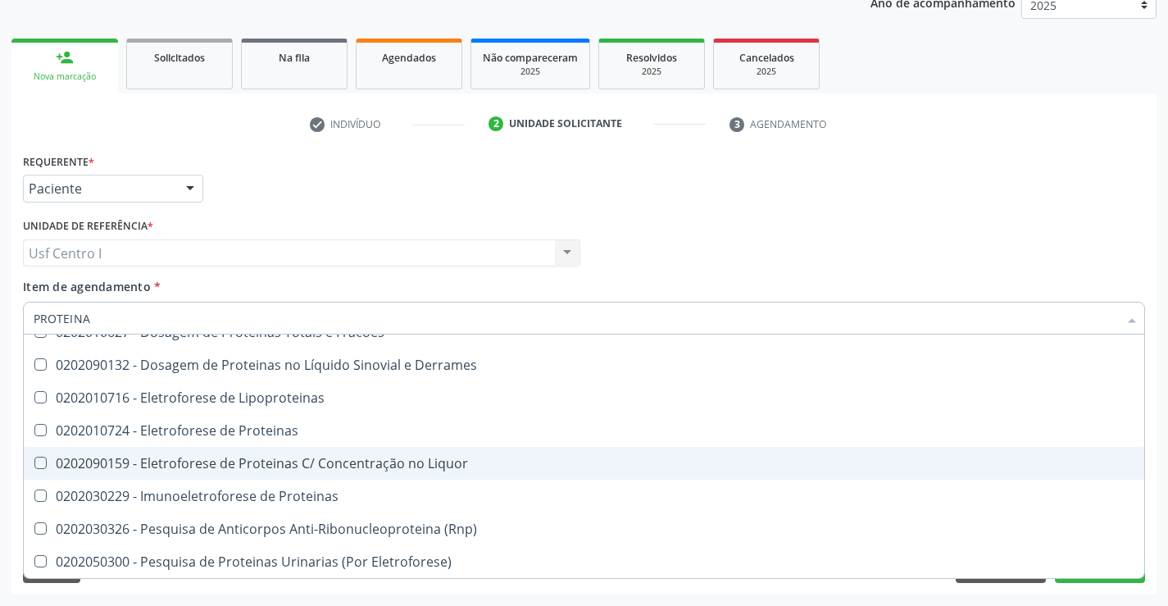
click at [567, 454] on span "0202090159 - Eletroforese de Proteinas C/ Concentração no Liquor" at bounding box center [584, 463] width 1120 height 33
click at [42, 462] on Liquor at bounding box center [40, 462] width 12 height 12
click at [34, 462] on Liquor "checkbox" at bounding box center [29, 462] width 11 height 11
checkbox Liquor "false"
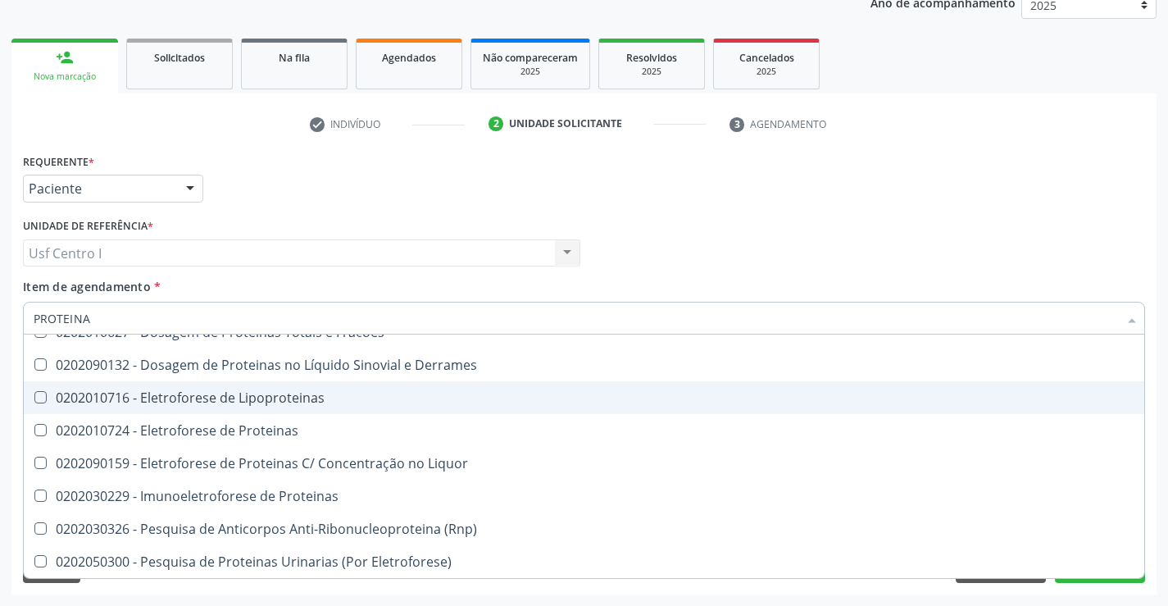
click at [7, 405] on div "Acompanhamento Acompanhe a situação das marcações correntes e finalizadas Relat…" at bounding box center [584, 245] width 1168 height 722
checkbox Acida "true"
checkbox Horas\) "false"
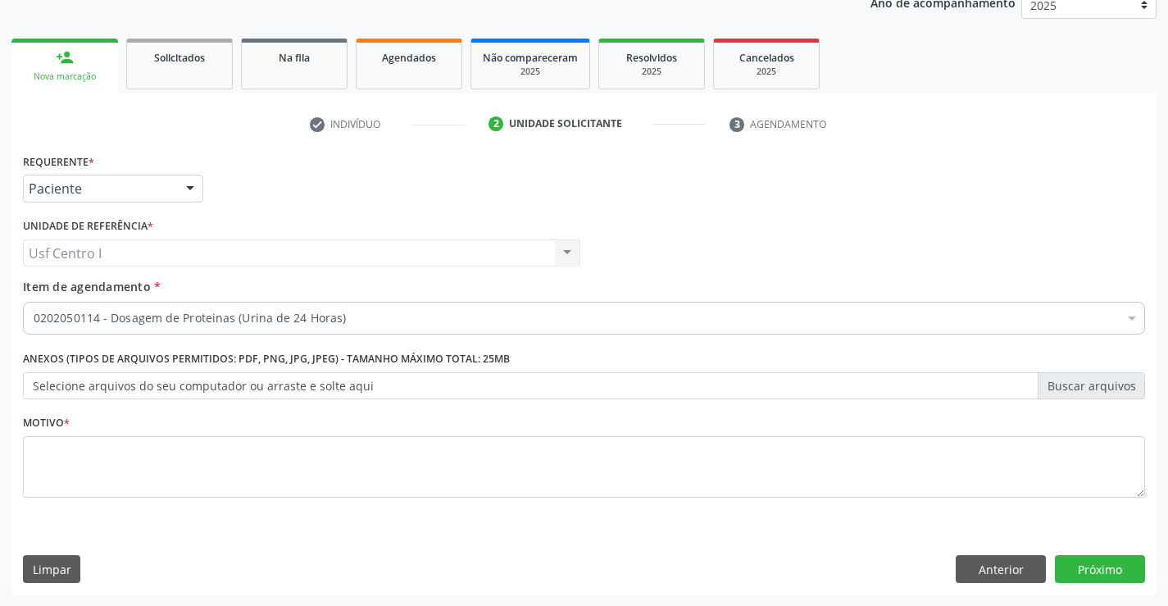
scroll to position [0, 0]
click at [69, 456] on textarea at bounding box center [584, 467] width 1122 height 62
type textarea ","
click at [1098, 563] on button "Próximo" at bounding box center [1100, 569] width 90 height 28
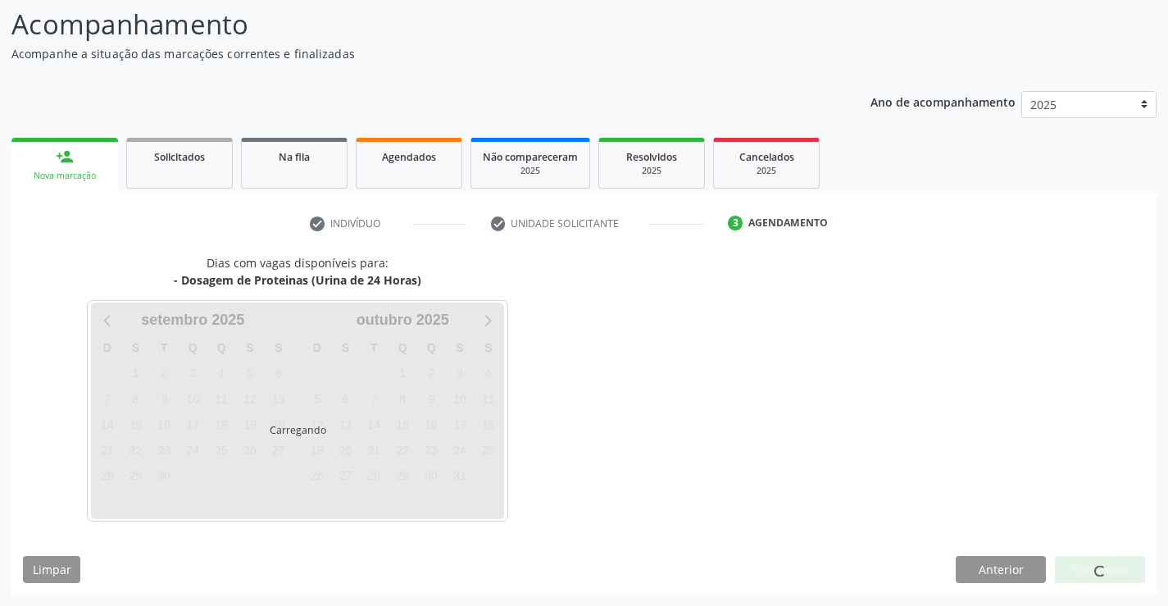
scroll to position [107, 0]
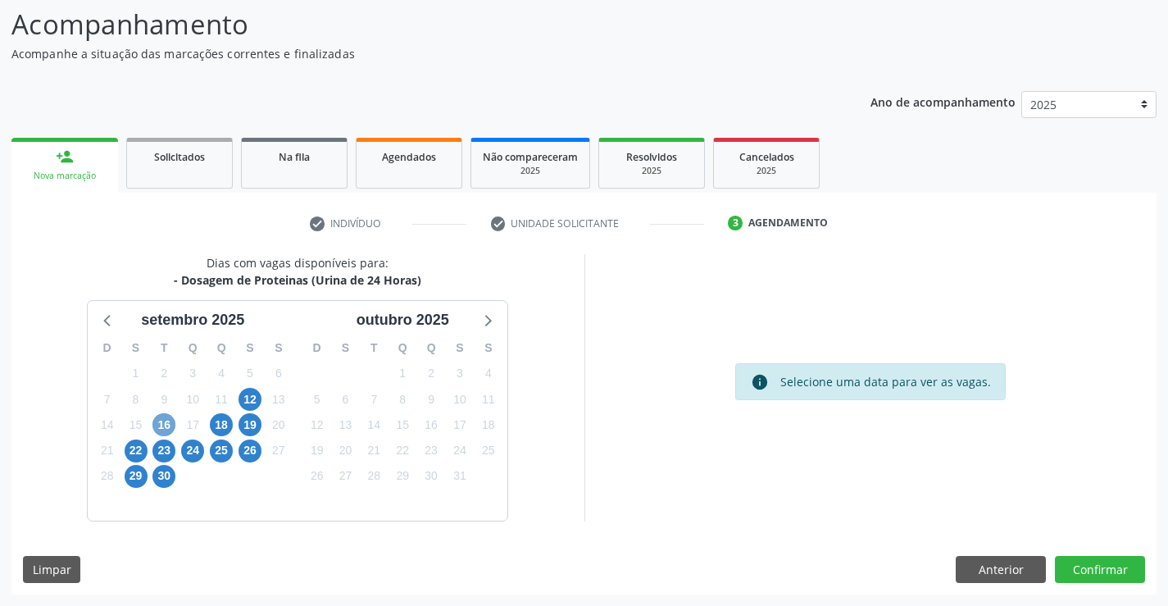
click at [166, 424] on span "16" at bounding box center [163, 424] width 23 height 23
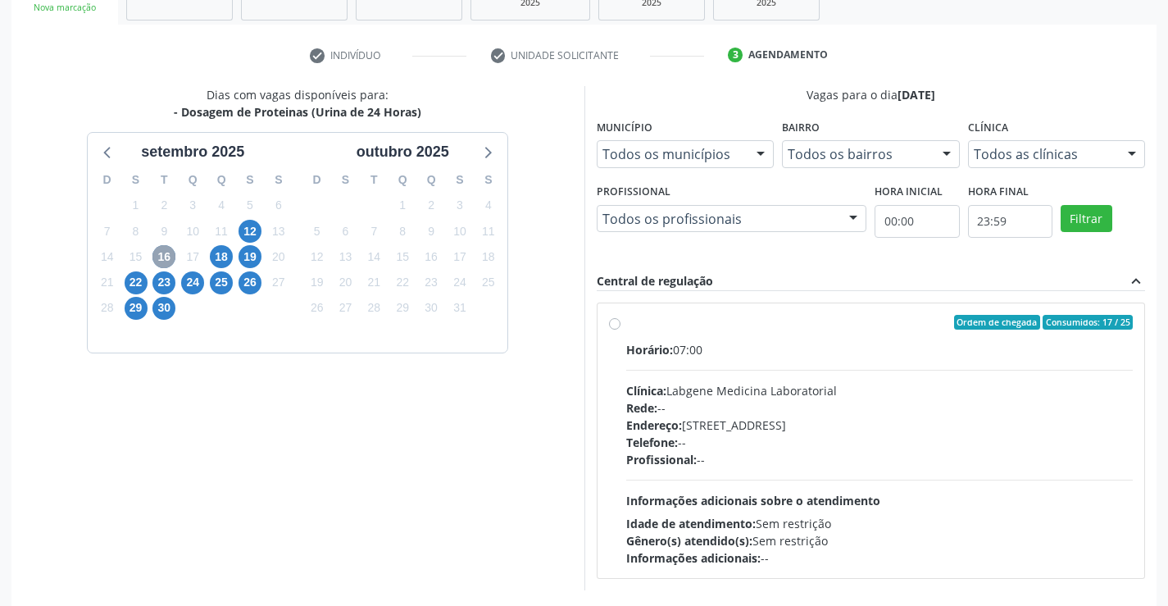
scroll to position [344, 0]
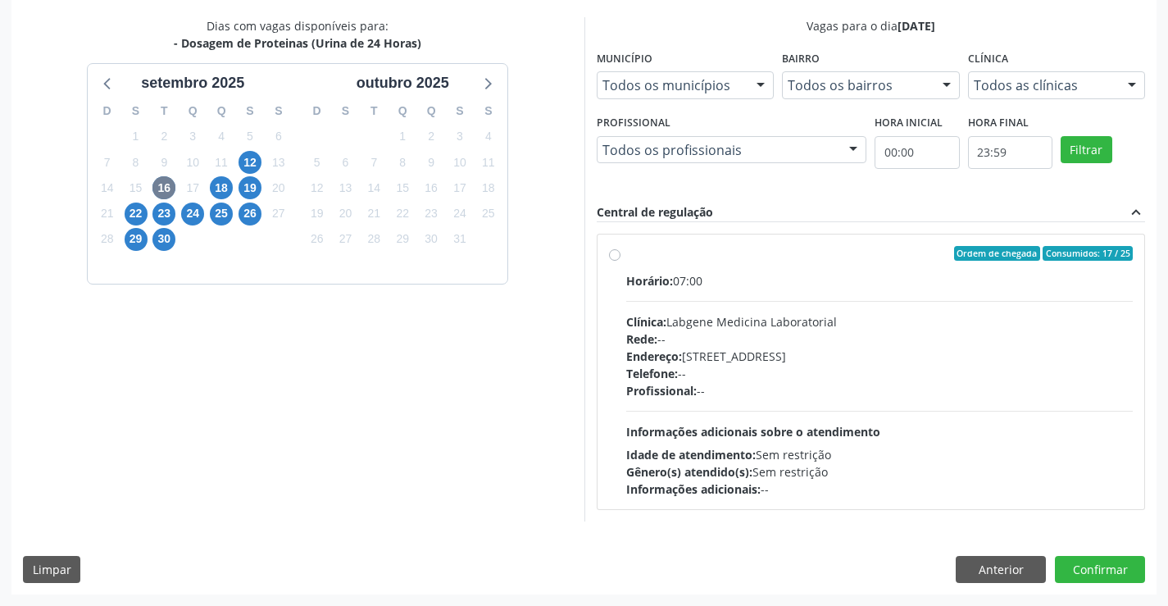
click at [626, 256] on label "Ordem de chegada Consumidos: 17 / 25 Horário: 07:00 Clínica: Labgene Medicina L…" at bounding box center [879, 372] width 507 height 252
click at [617, 256] on input "Ordem de chegada Consumidos: 17 / 25 Horário: 07:00 Clínica: Labgene Medicina L…" at bounding box center [614, 253] width 11 height 15
radio input "true"
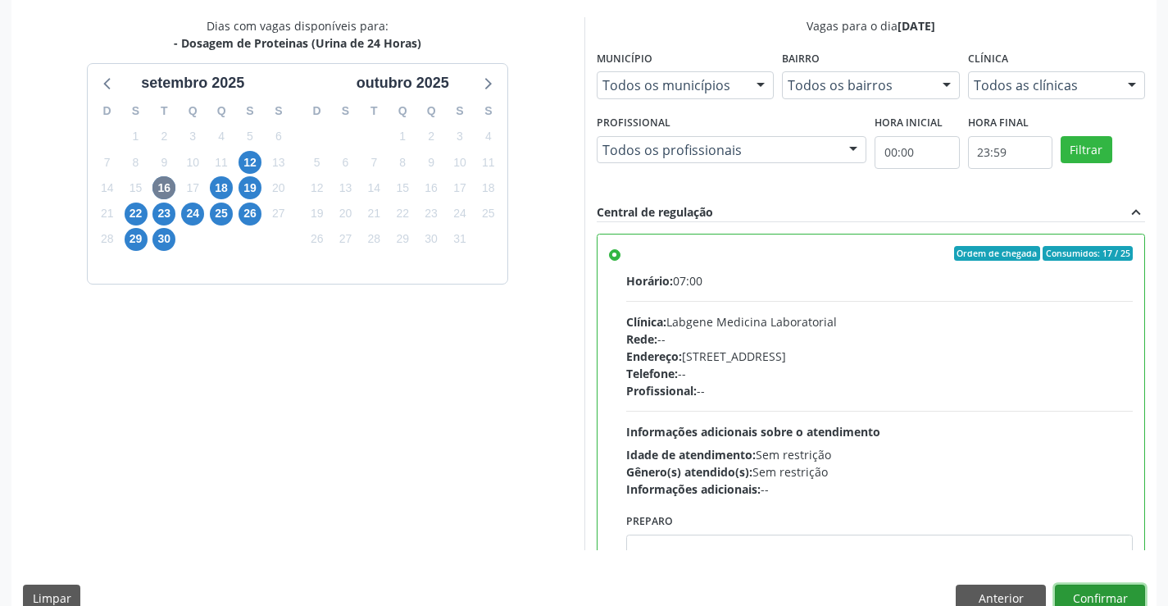
click at [1101, 591] on button "Confirmar" at bounding box center [1100, 598] width 90 height 28
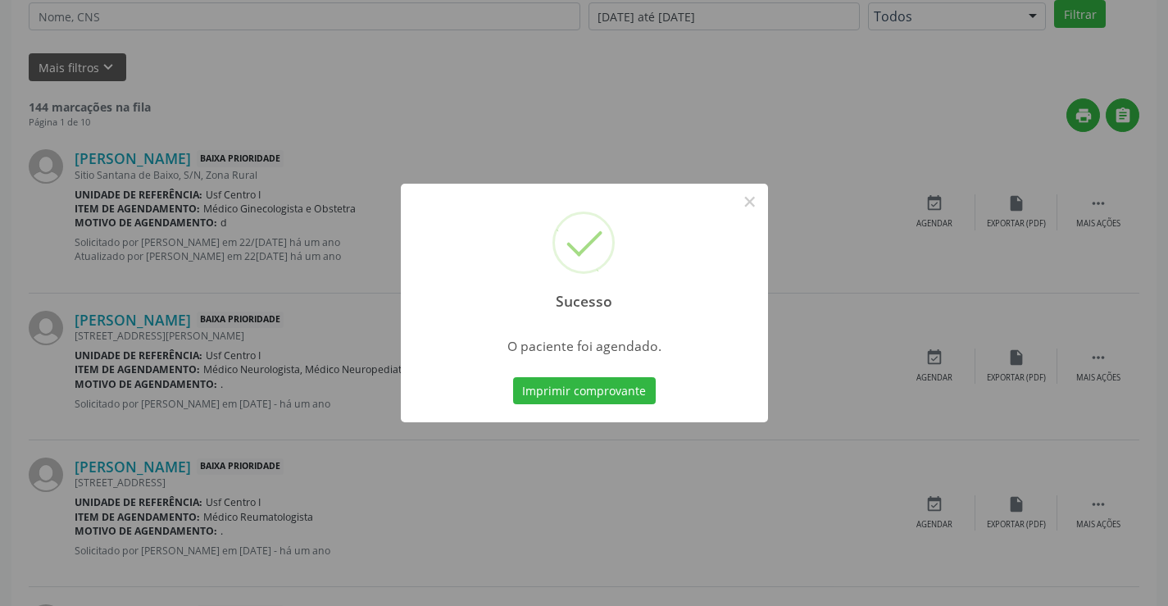
scroll to position [0, 0]
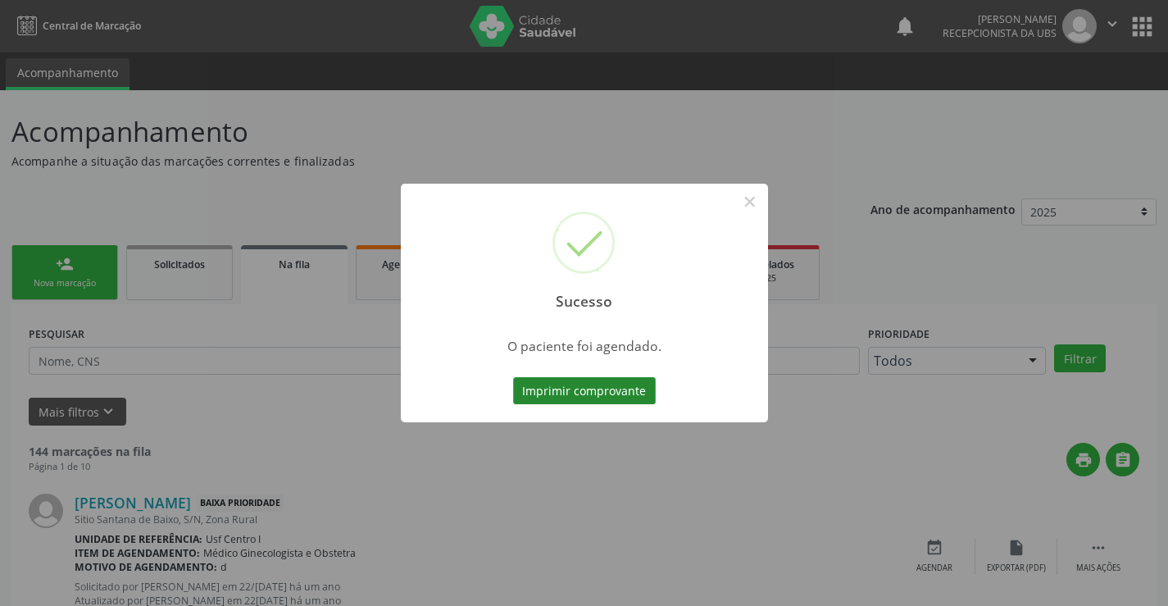
click at [595, 388] on button "Imprimir comprovante" at bounding box center [584, 391] width 143 height 28
